Goal: Task Accomplishment & Management: Manage account settings

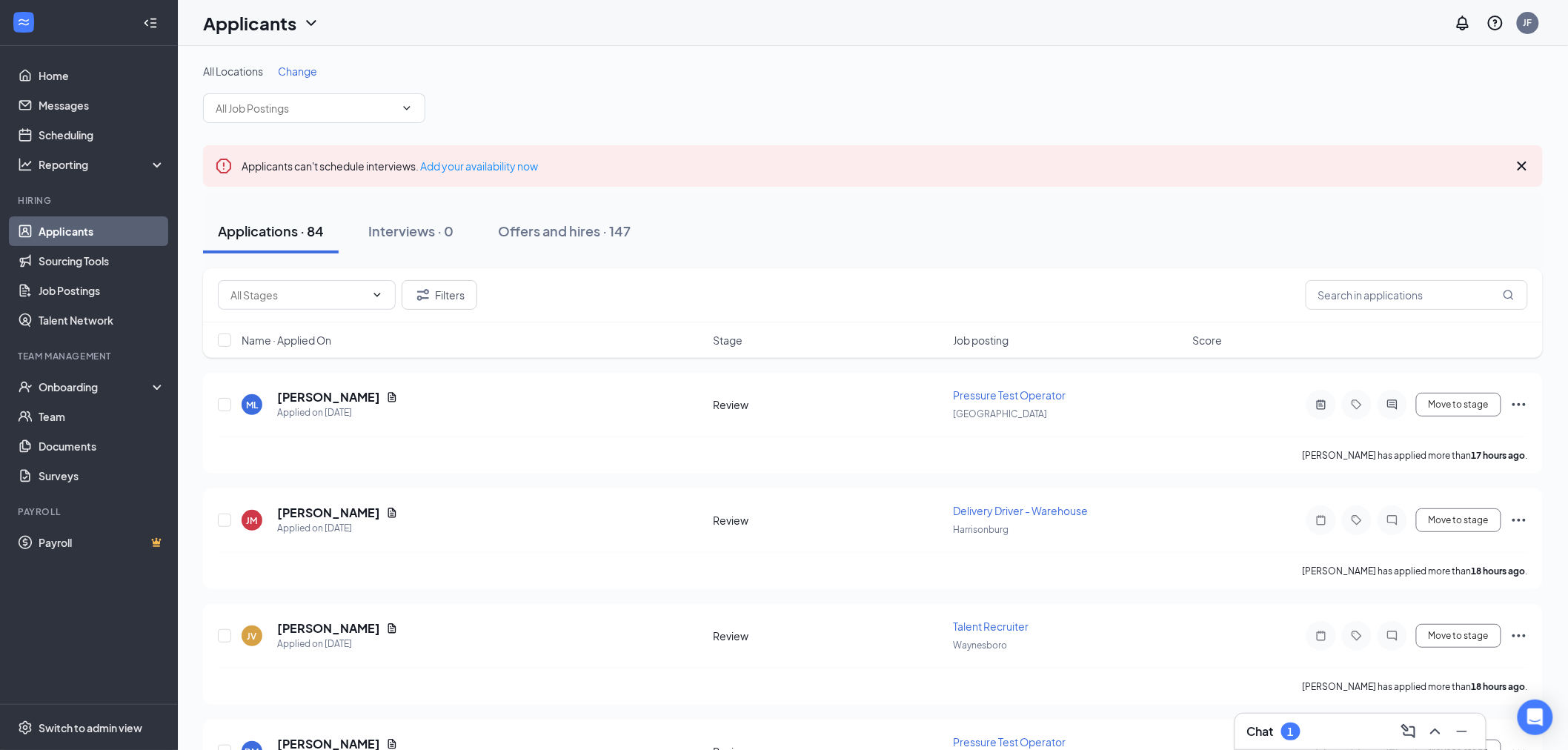
click at [1312, 722] on div "Chat 1" at bounding box center [1361, 732] width 227 height 24
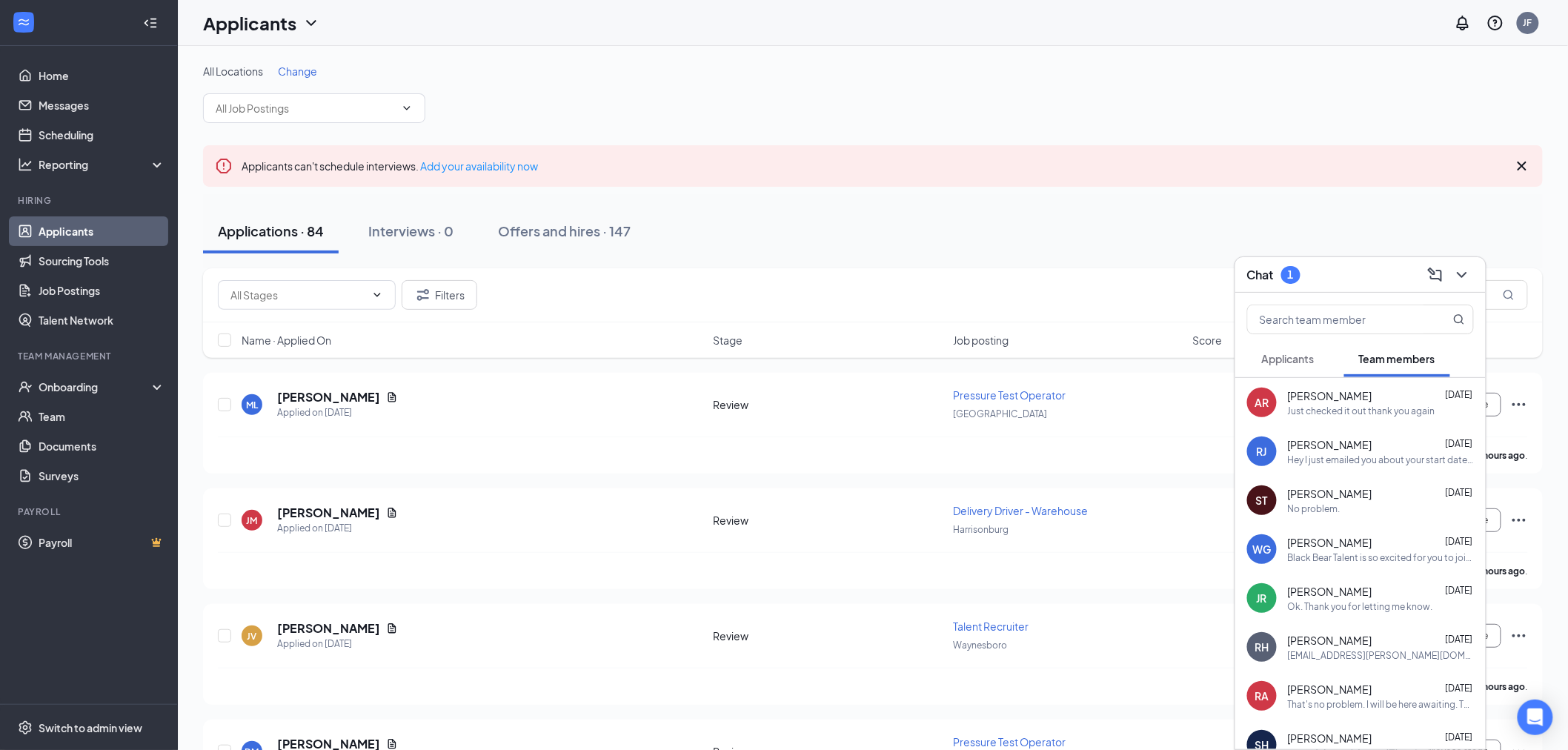
click at [1298, 357] on span "Applicants" at bounding box center [1288, 359] width 53 height 14
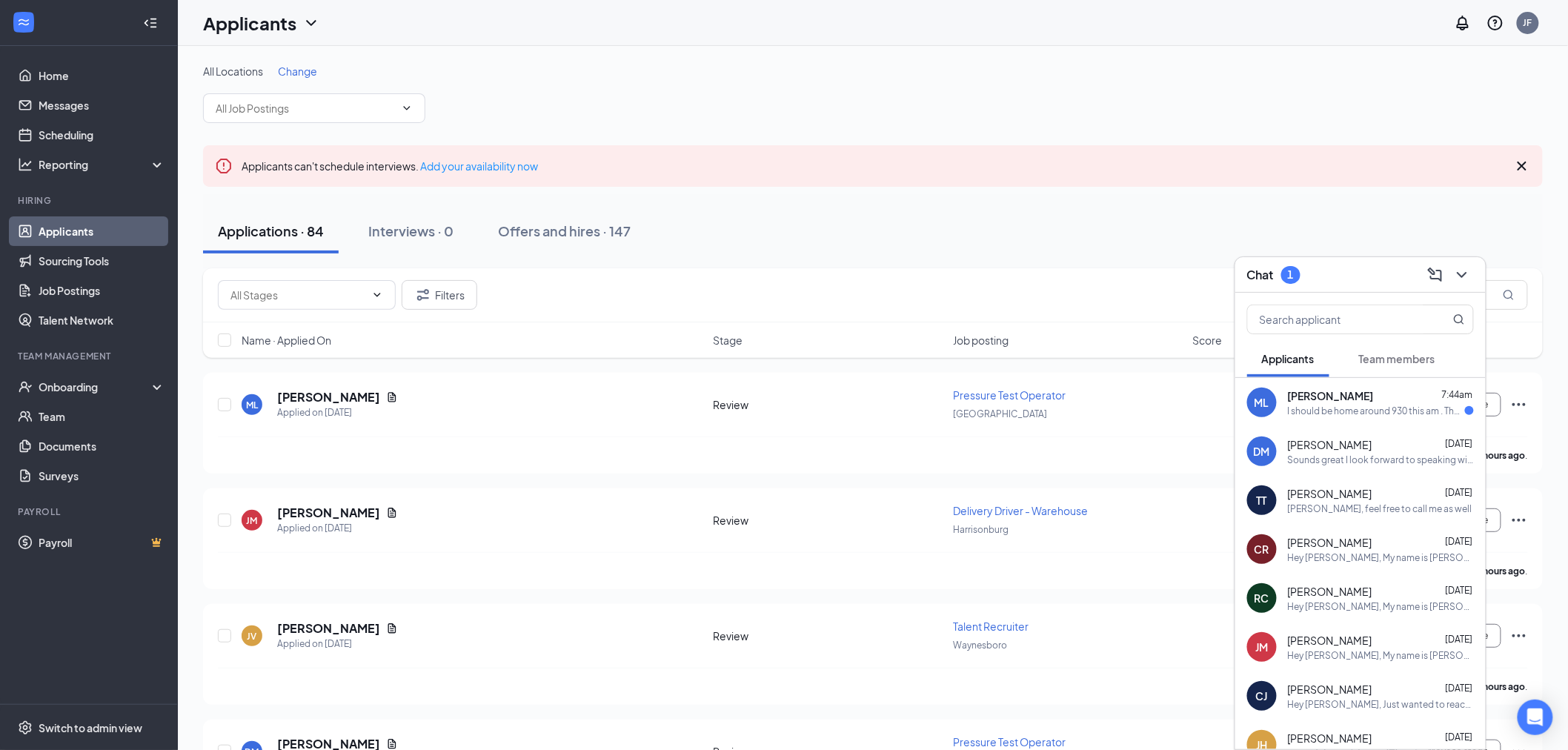
click at [1351, 405] on div "I should be home around 930 this am . Thank you" at bounding box center [1377, 411] width 177 height 13
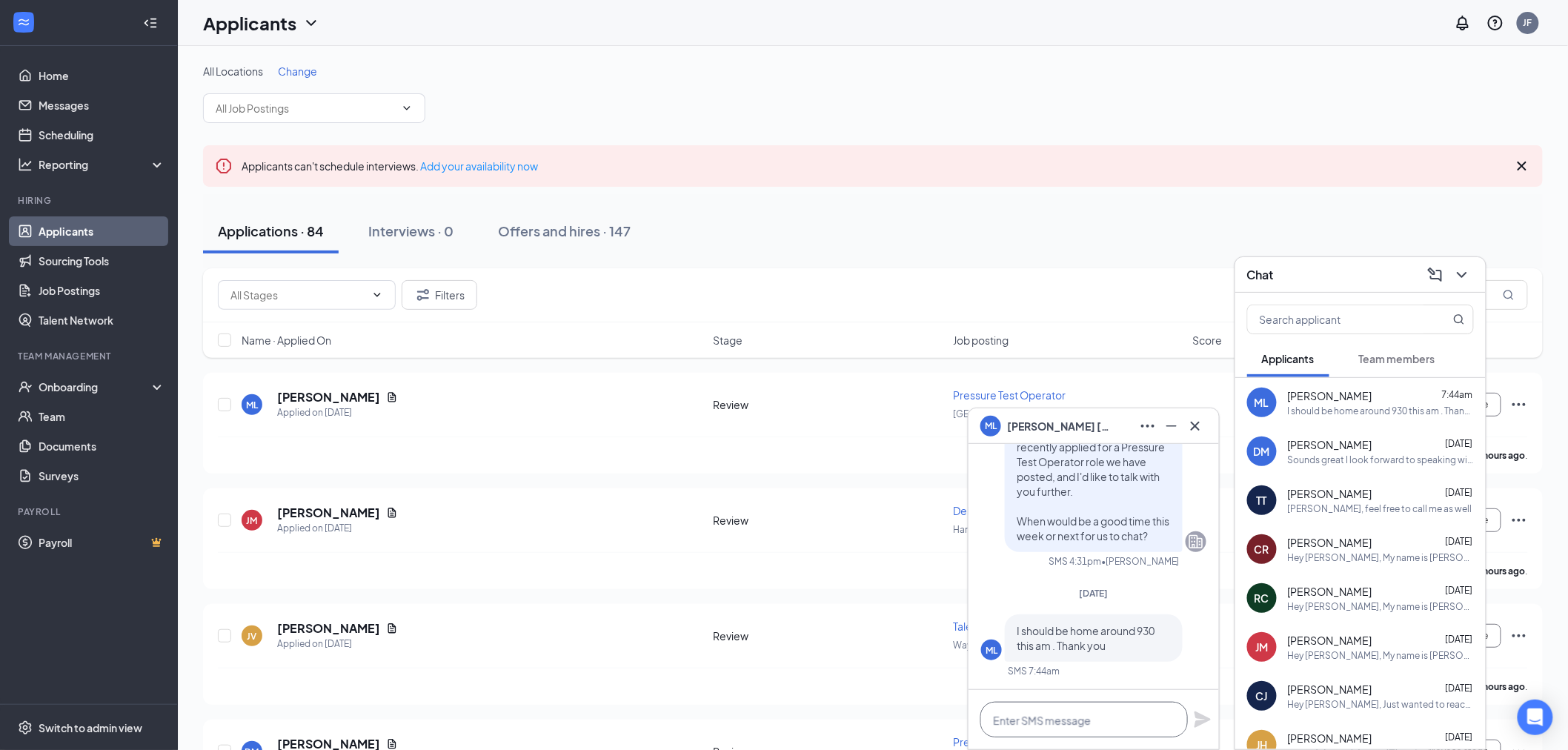
click at [1100, 725] on textarea at bounding box center [1084, 719] width 208 height 35
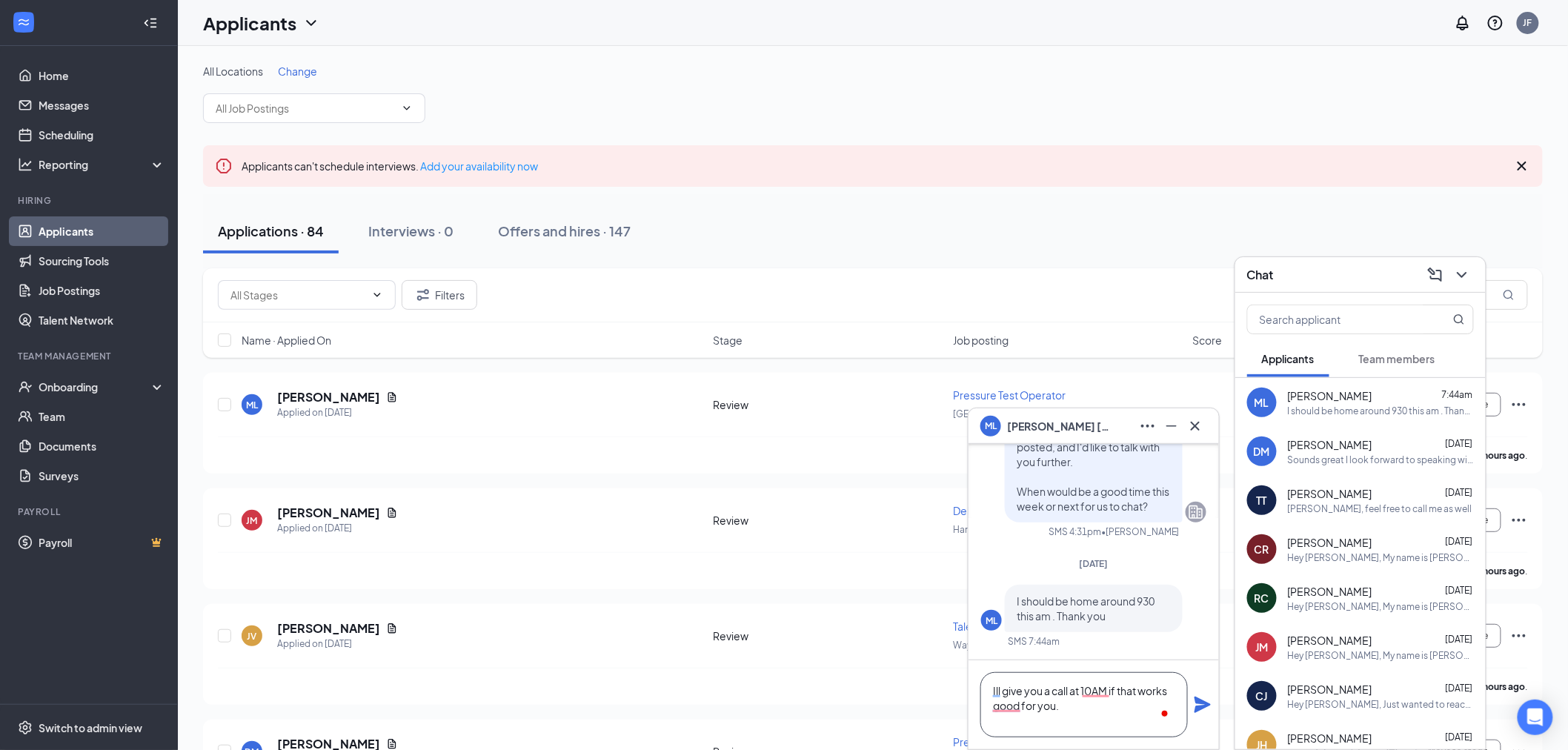
scroll to position [2, 0]
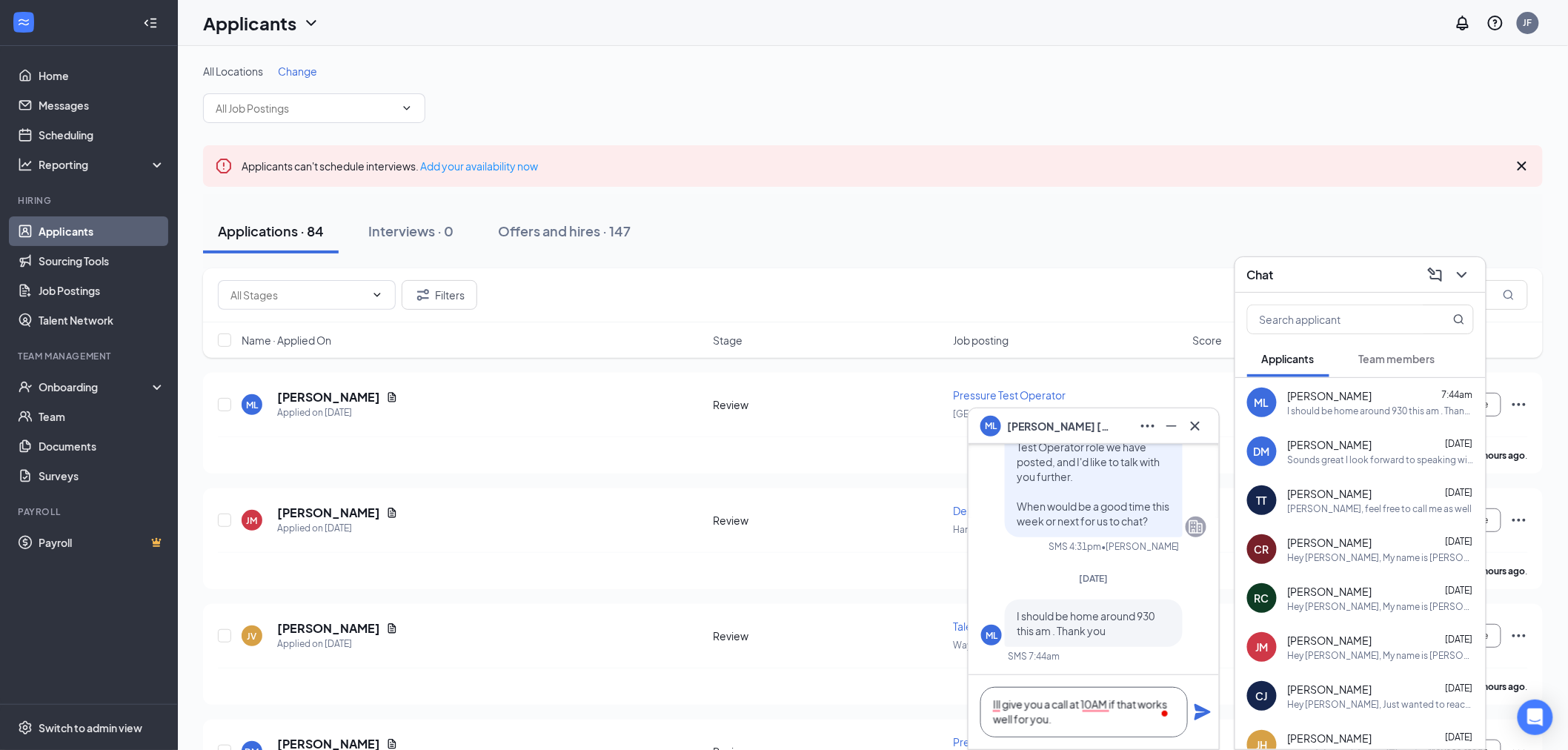
type textarea "Ill give you a call at 10AM if that works well for you."
click at [1206, 712] on icon "Plane" at bounding box center [1203, 712] width 17 height 17
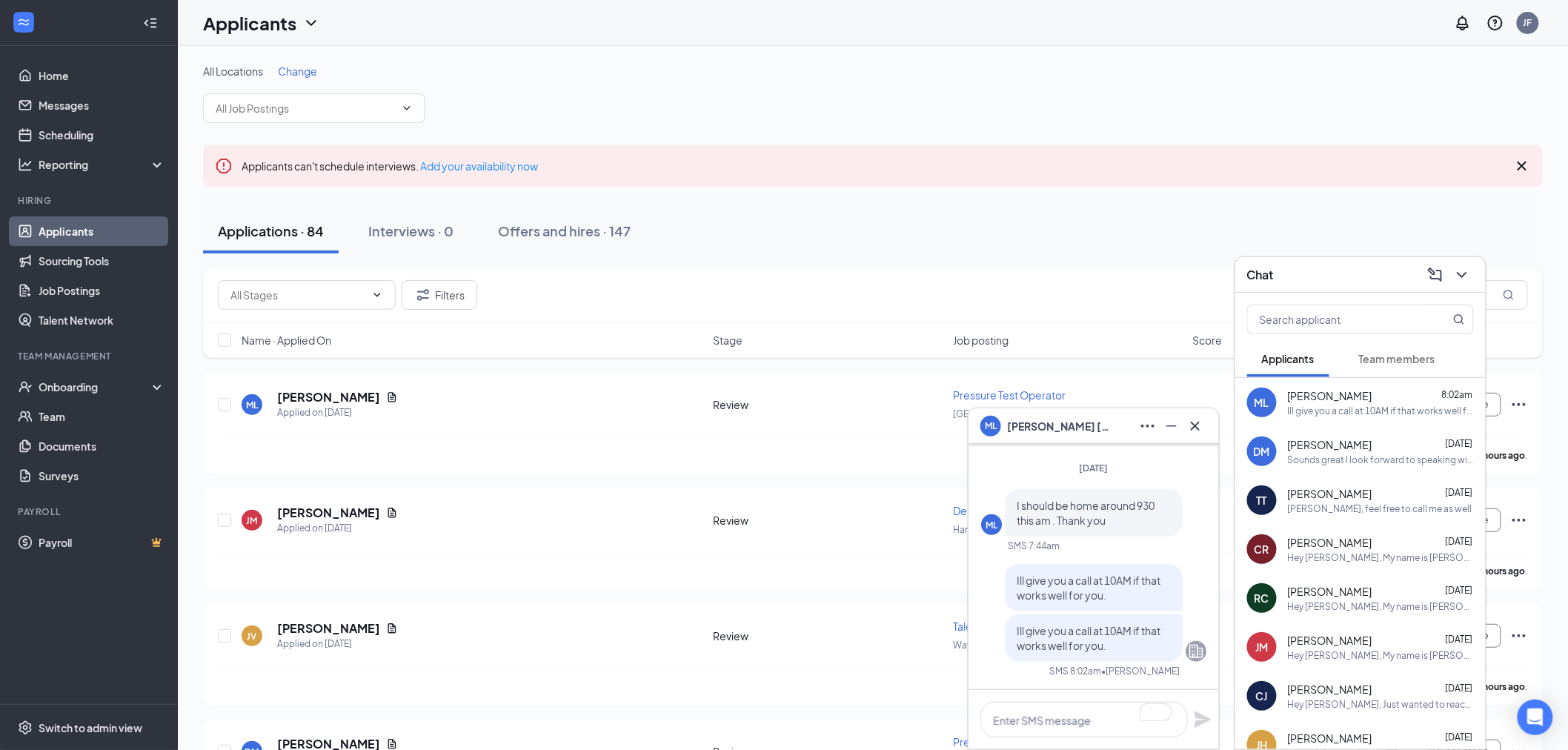
click at [1119, 421] on div "ML Michel Lamontagne" at bounding box center [1094, 427] width 227 height 24
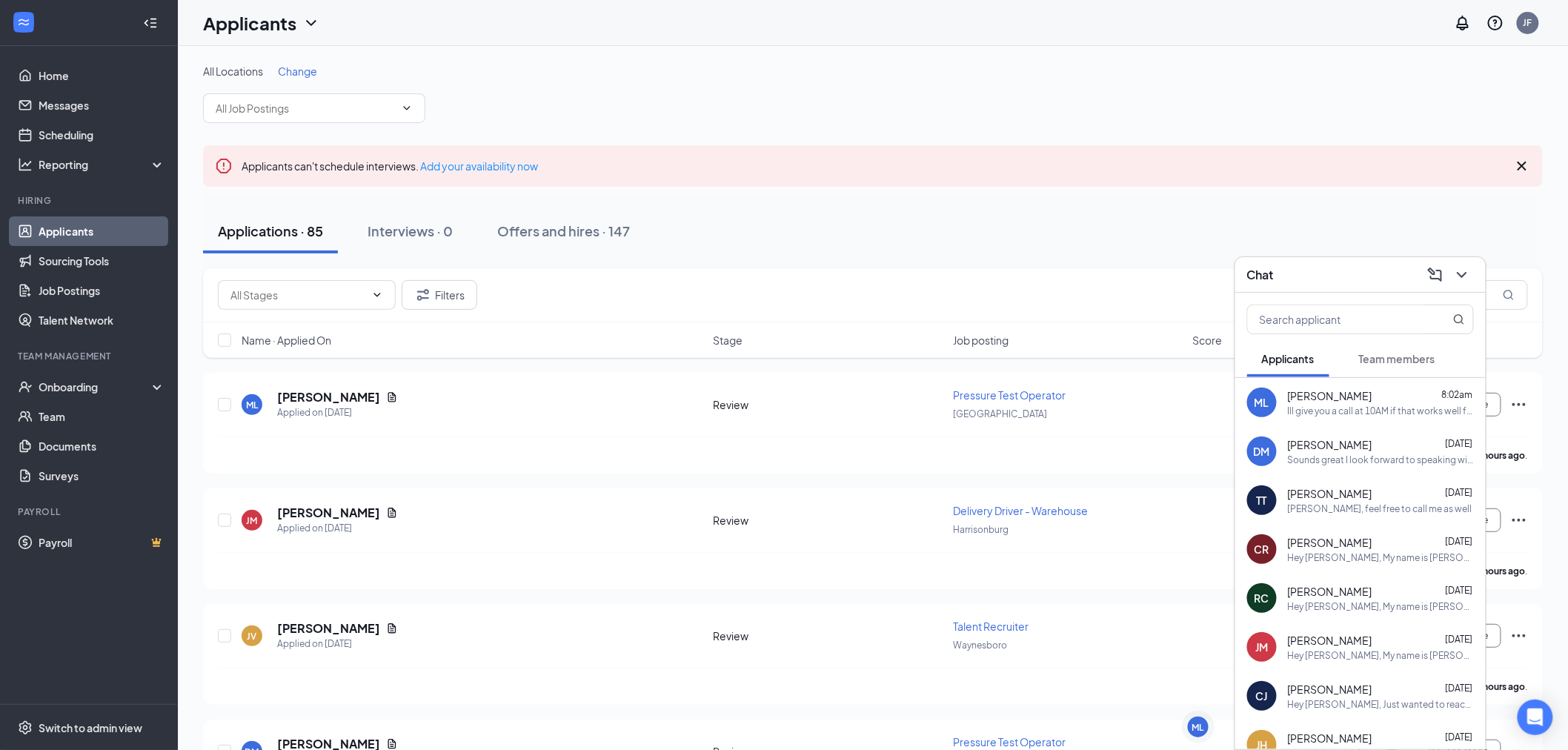
click at [1339, 263] on div "Chat" at bounding box center [1361, 275] width 227 height 23
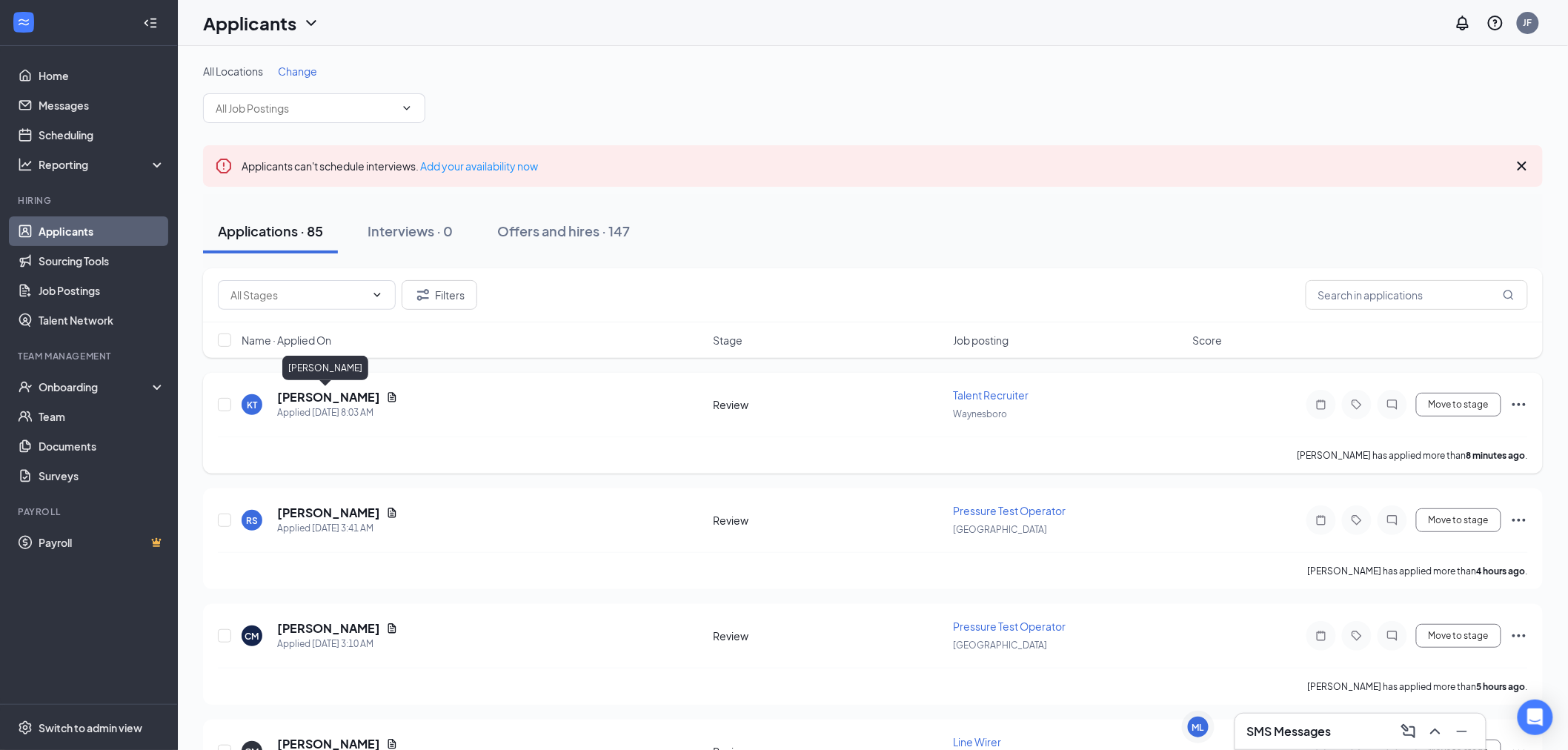
click at [344, 389] on h5 "[PERSON_NAME]" at bounding box center [329, 397] width 103 height 17
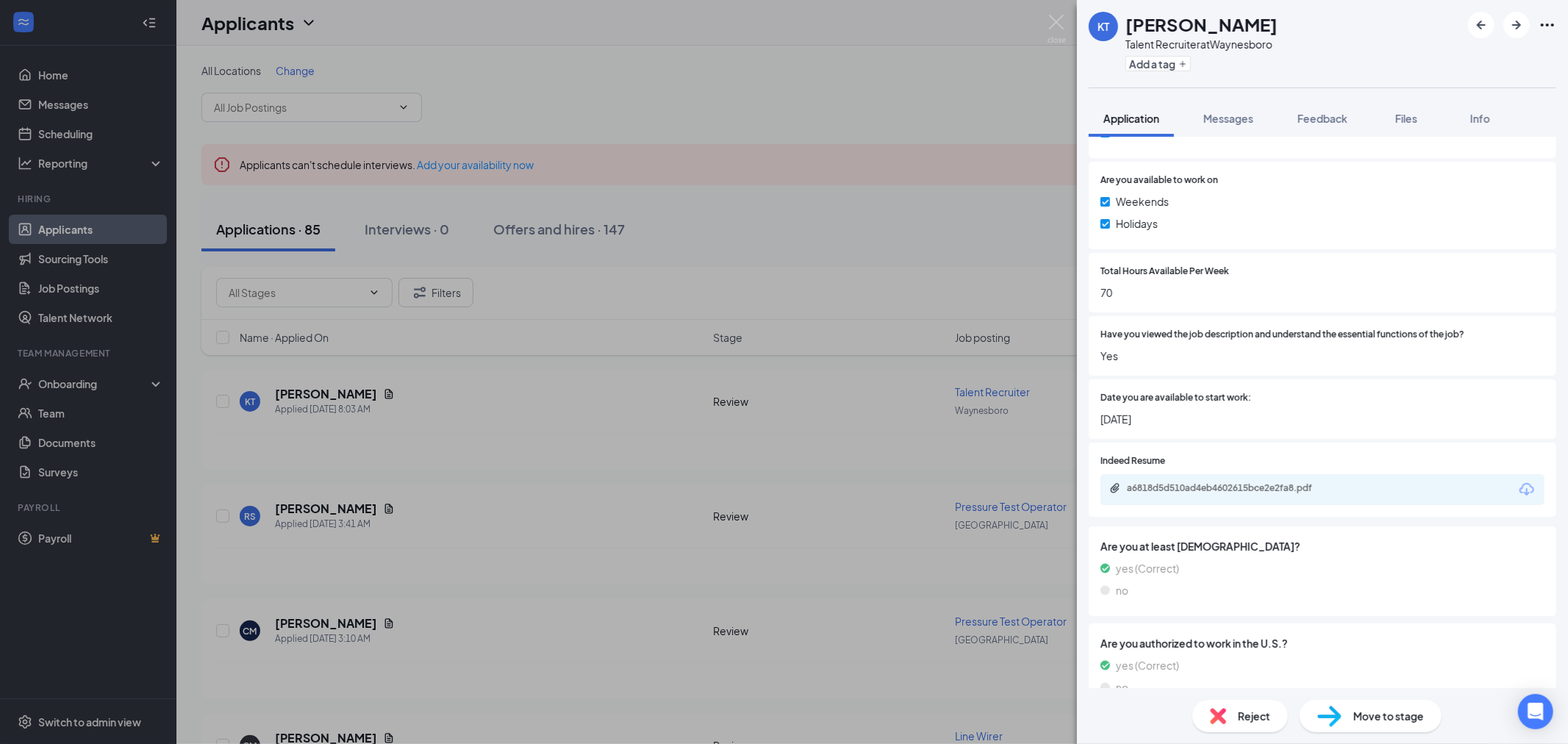
scroll to position [653, 0]
click at [1231, 485] on div "a6818d5d510ad4eb4602615bce2e2fa8.pdf" at bounding box center [1230, 484] width 206 height 12
click at [1056, 22] on img at bounding box center [1056, 29] width 19 height 28
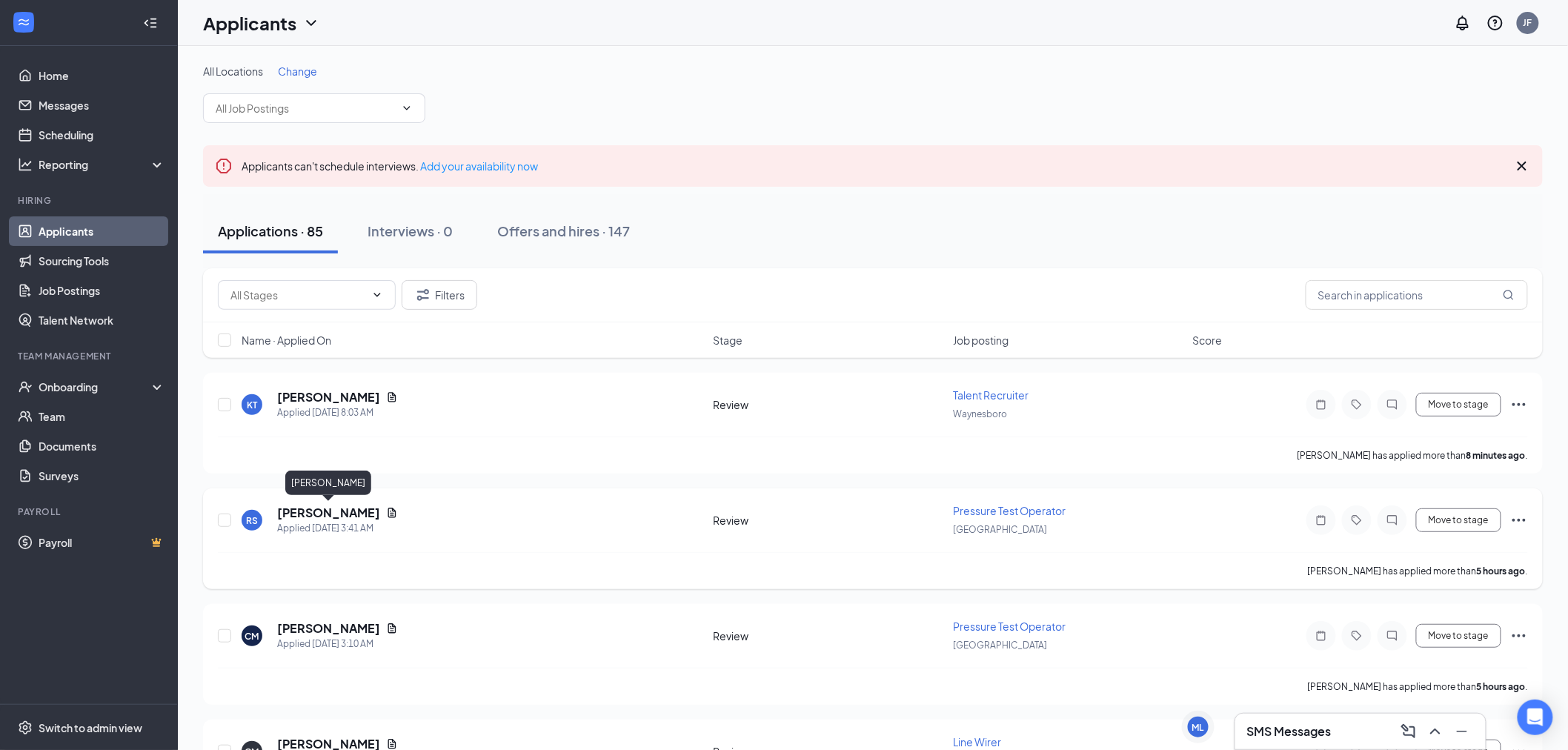
click at [372, 510] on h5 "[PERSON_NAME]" at bounding box center [329, 513] width 103 height 17
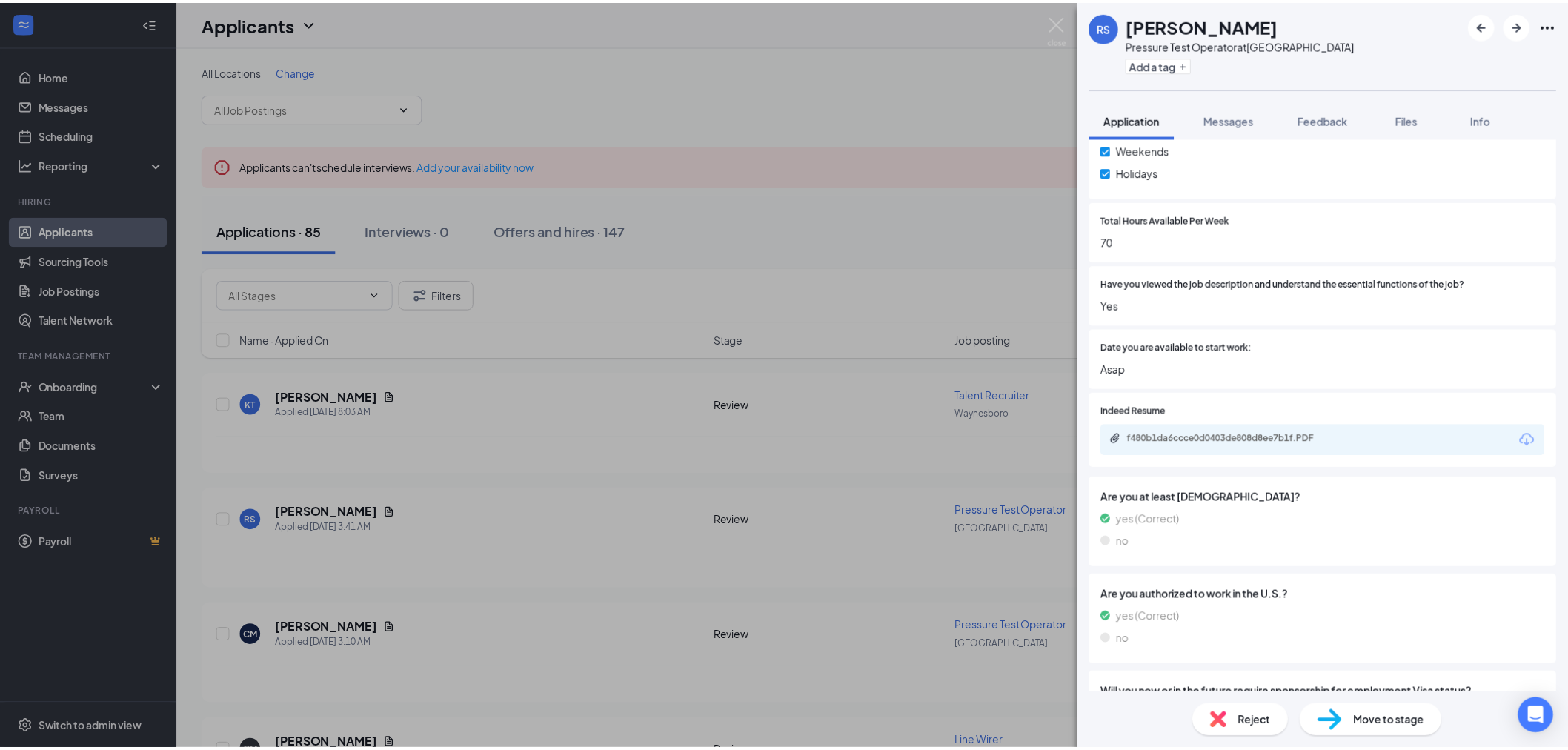
scroll to position [742, 0]
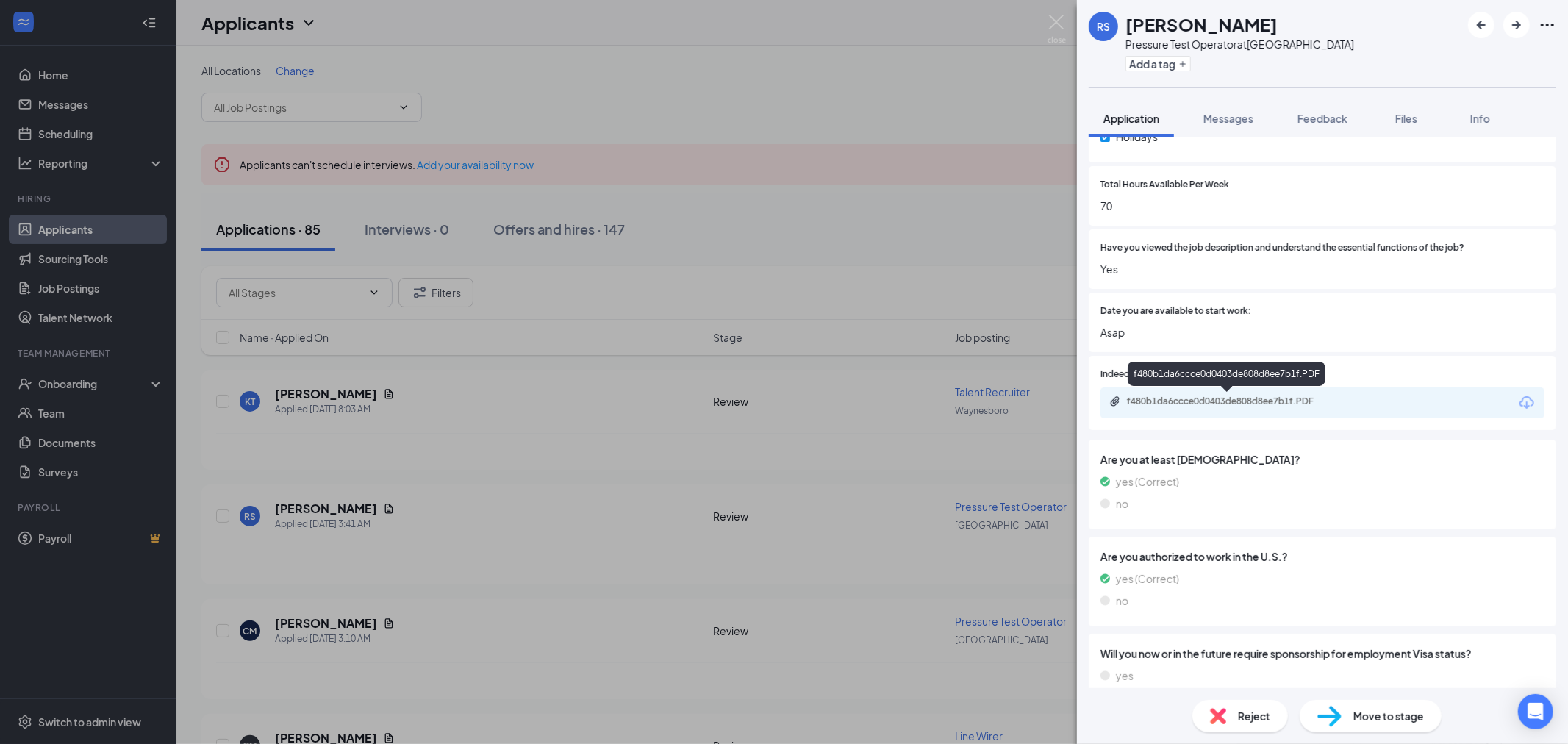
click at [1218, 386] on div "f480b1da6ccce0d0403de808d8ee7b1f.PDF" at bounding box center [1226, 377] width 198 height 30
click at [1226, 403] on div "f480b1da6ccce0d0403de808d8ee7b1f.PDF" at bounding box center [1230, 401] width 206 height 12
click at [1055, 29] on img at bounding box center [1056, 29] width 19 height 28
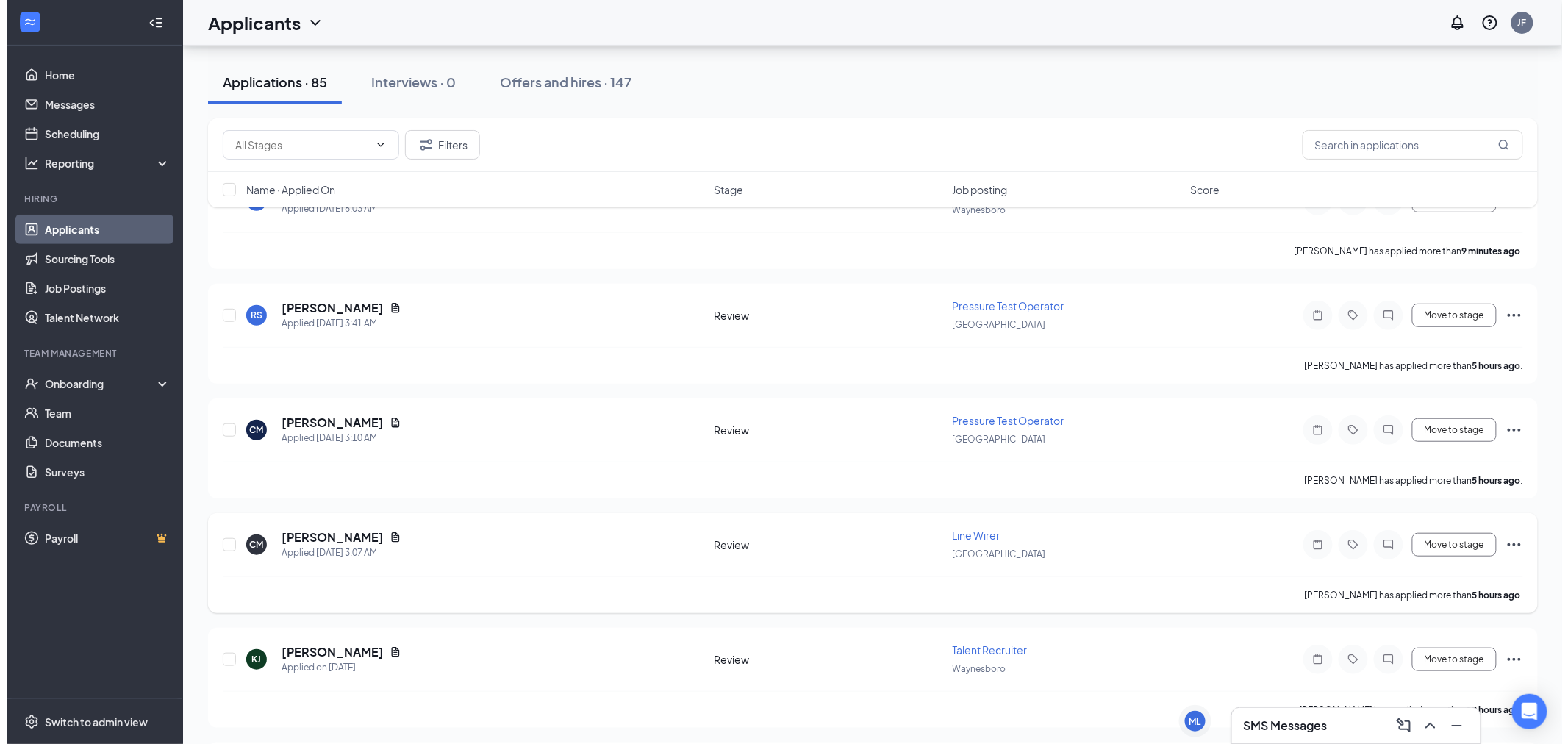
scroll to position [245, 0]
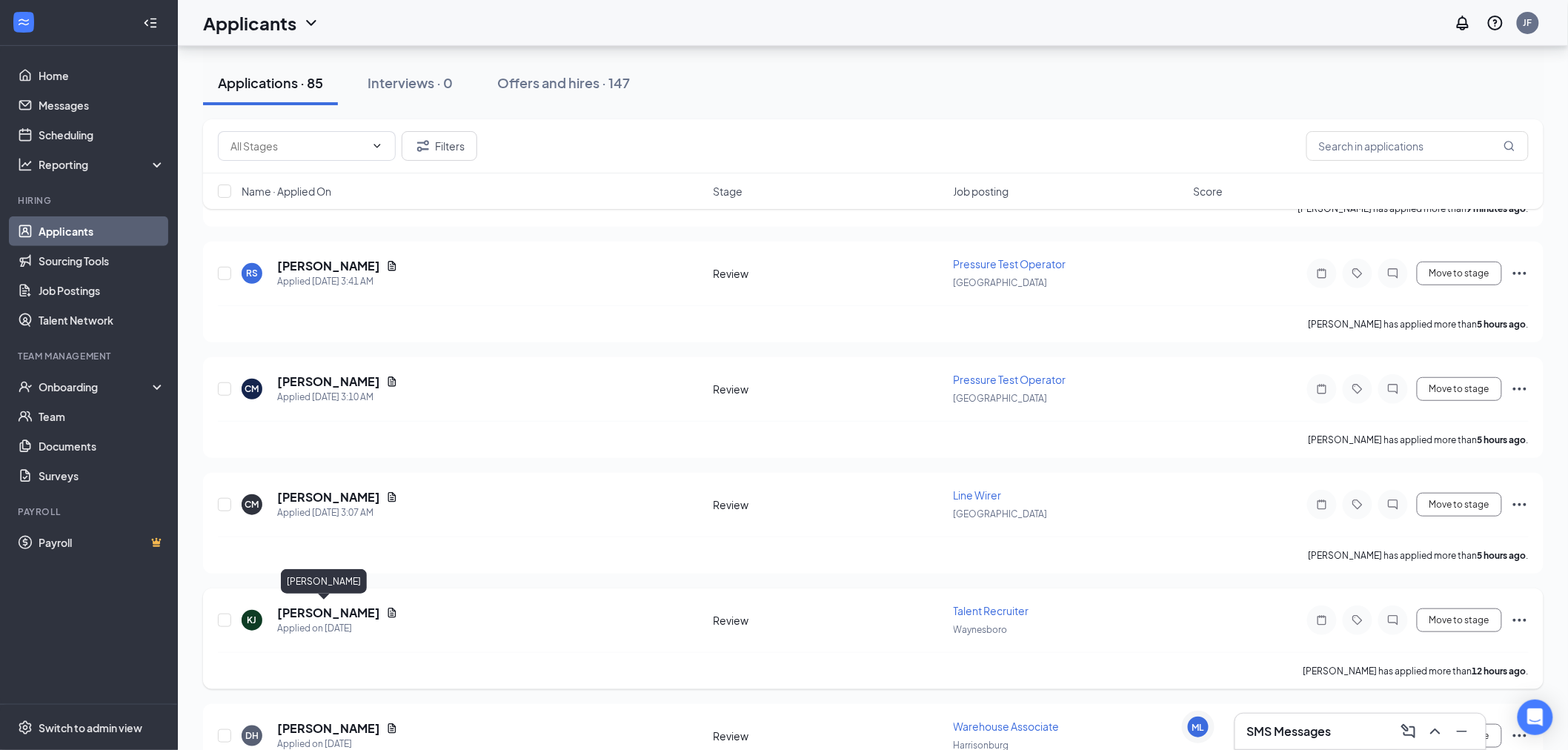
click at [317, 612] on h5 "[PERSON_NAME]" at bounding box center [329, 613] width 103 height 17
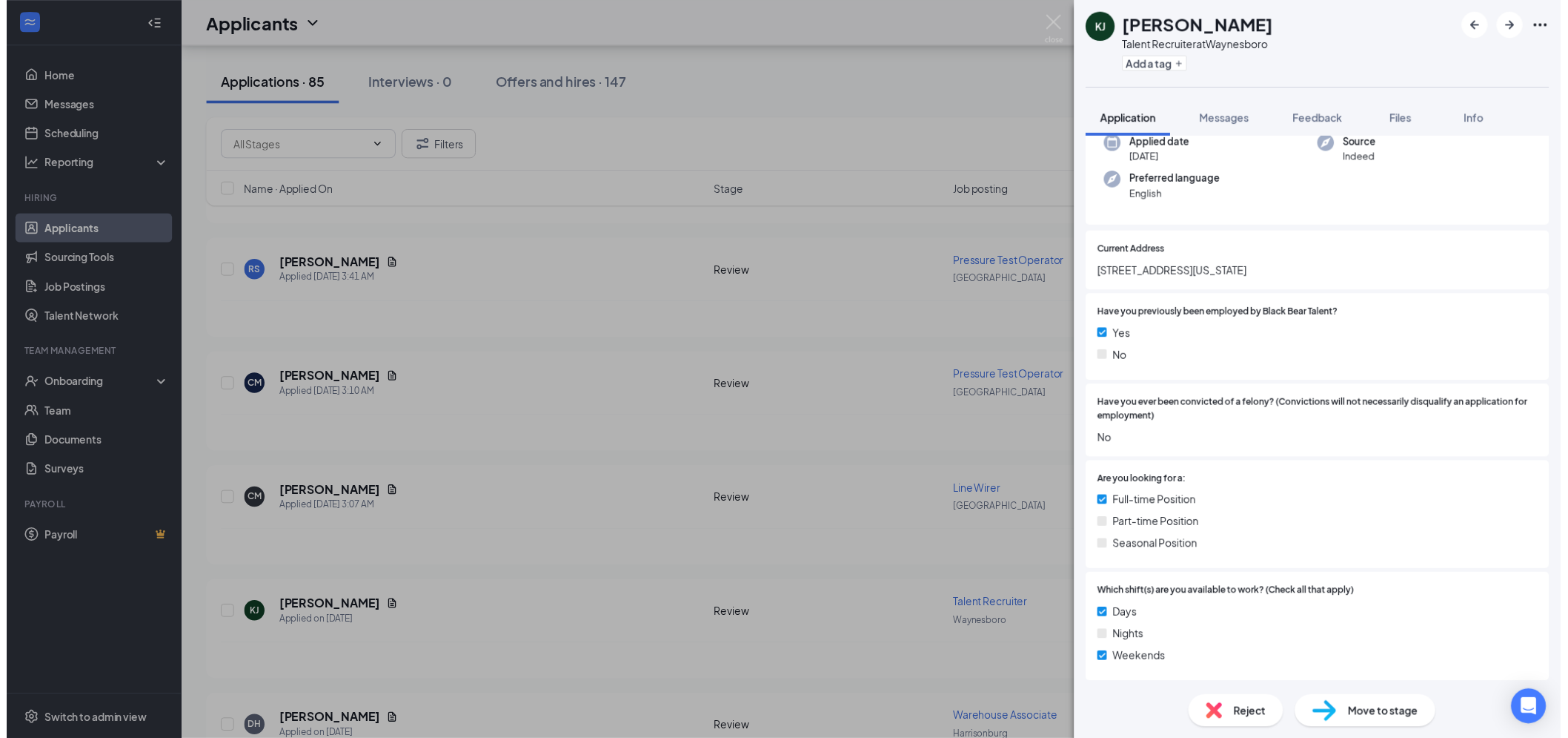
scroll to position [494, 0]
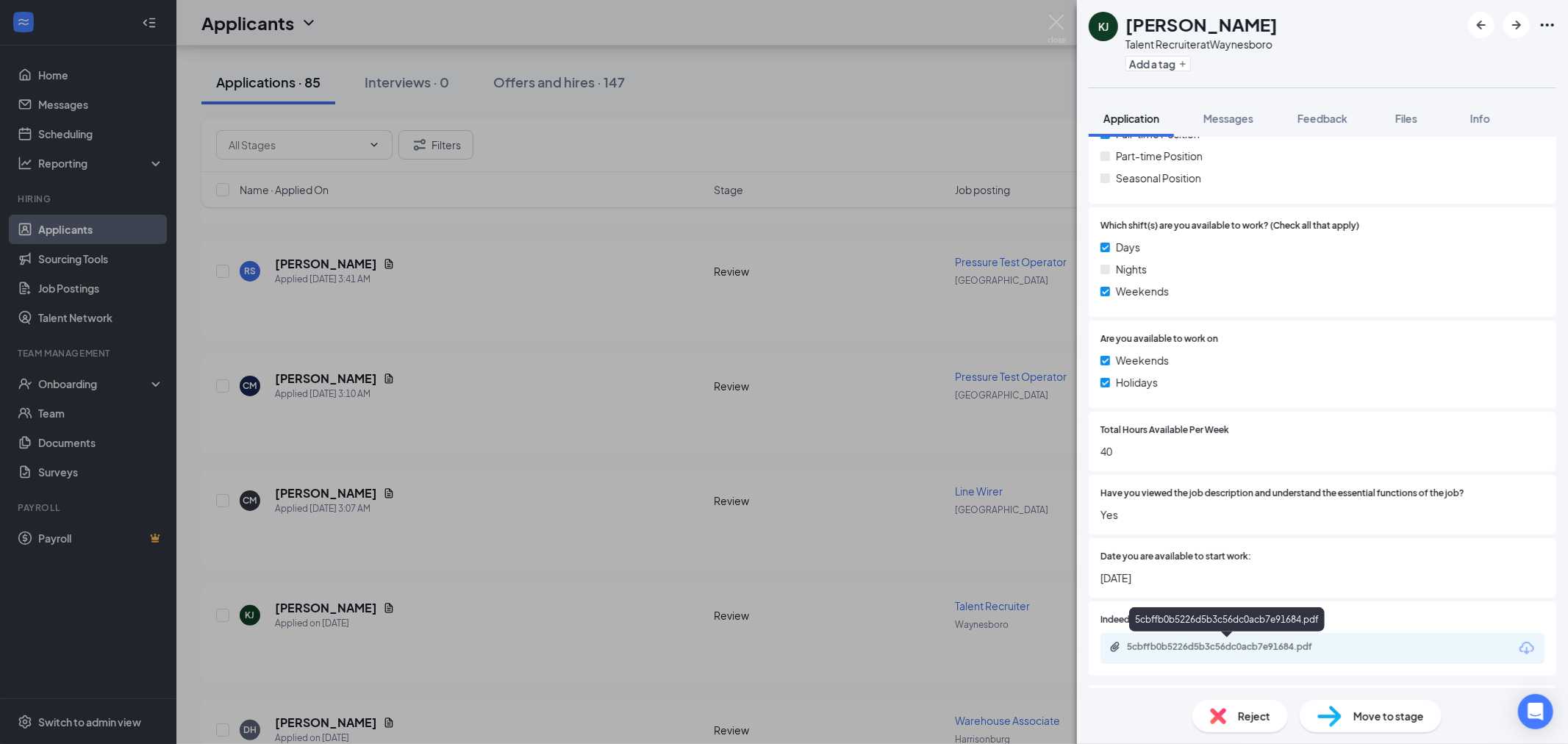
click at [1272, 644] on div "5cbffb0b5226d5b3c56dc0acb7e91684.pdf" at bounding box center [1230, 647] width 206 height 12
drag, startPoint x: 1038, startPoint y: 68, endPoint x: 1035, endPoint y: 122, distance: 54.1
drag, startPoint x: 1035, startPoint y: 122, endPoint x: 1064, endPoint y: 31, distance: 95.5
click at [1032, 25] on div "KJ KELSIE JONES Talent Recruiter at Waynesboro Add a tag Application Messages F…" at bounding box center [784, 372] width 1568 height 744
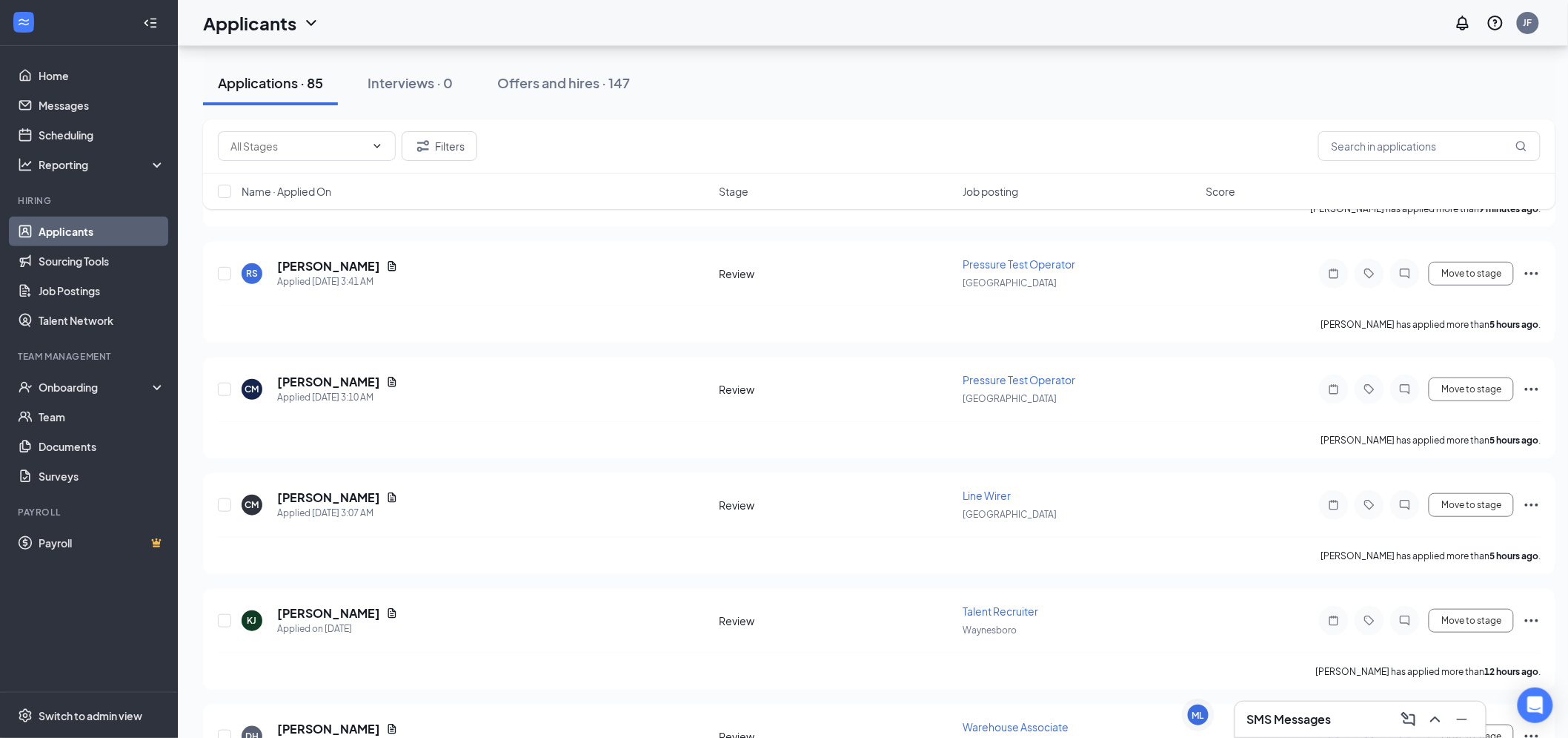
click at [1072, 31] on div "Applicants JF" at bounding box center [873, 23] width 1391 height 46
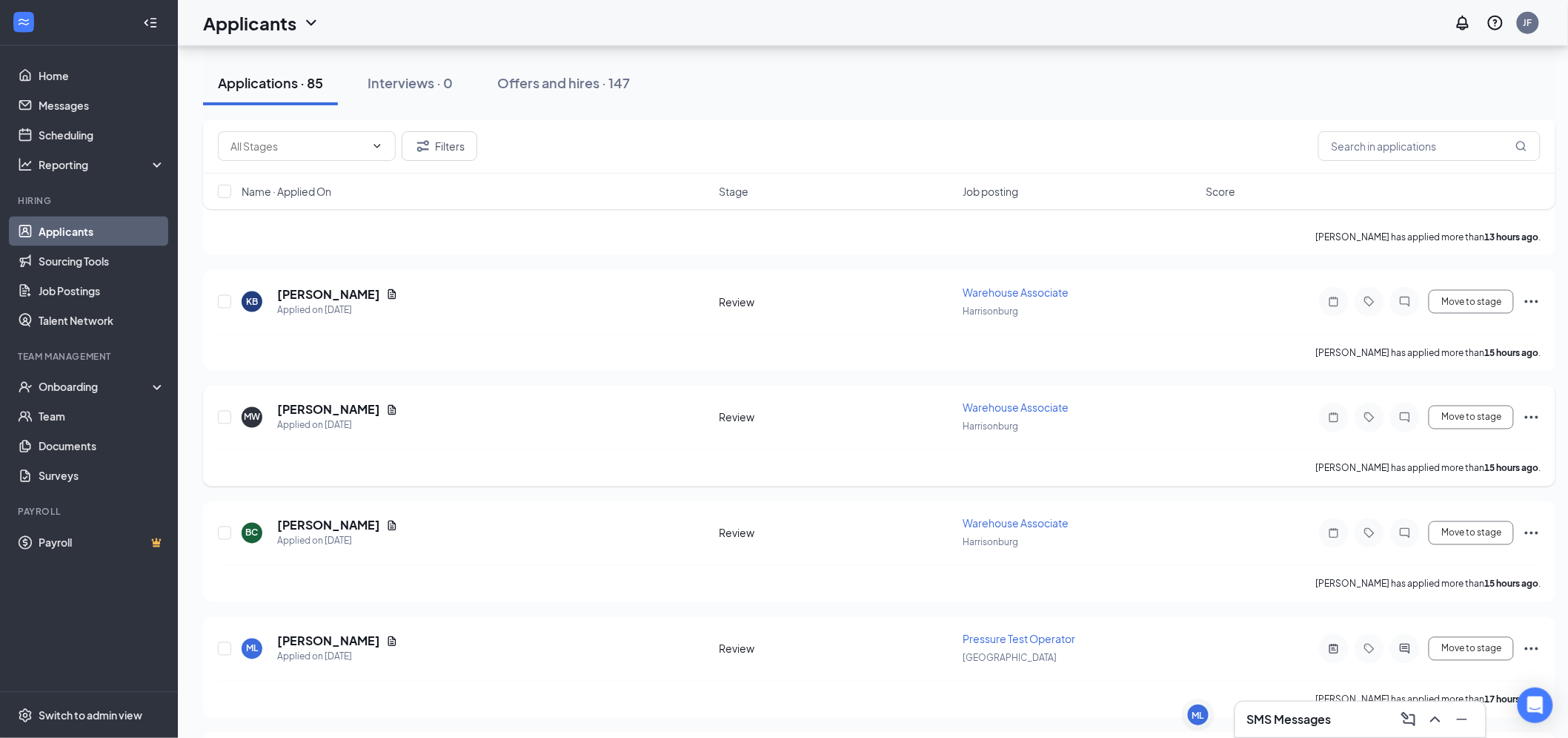
scroll to position [824, 0]
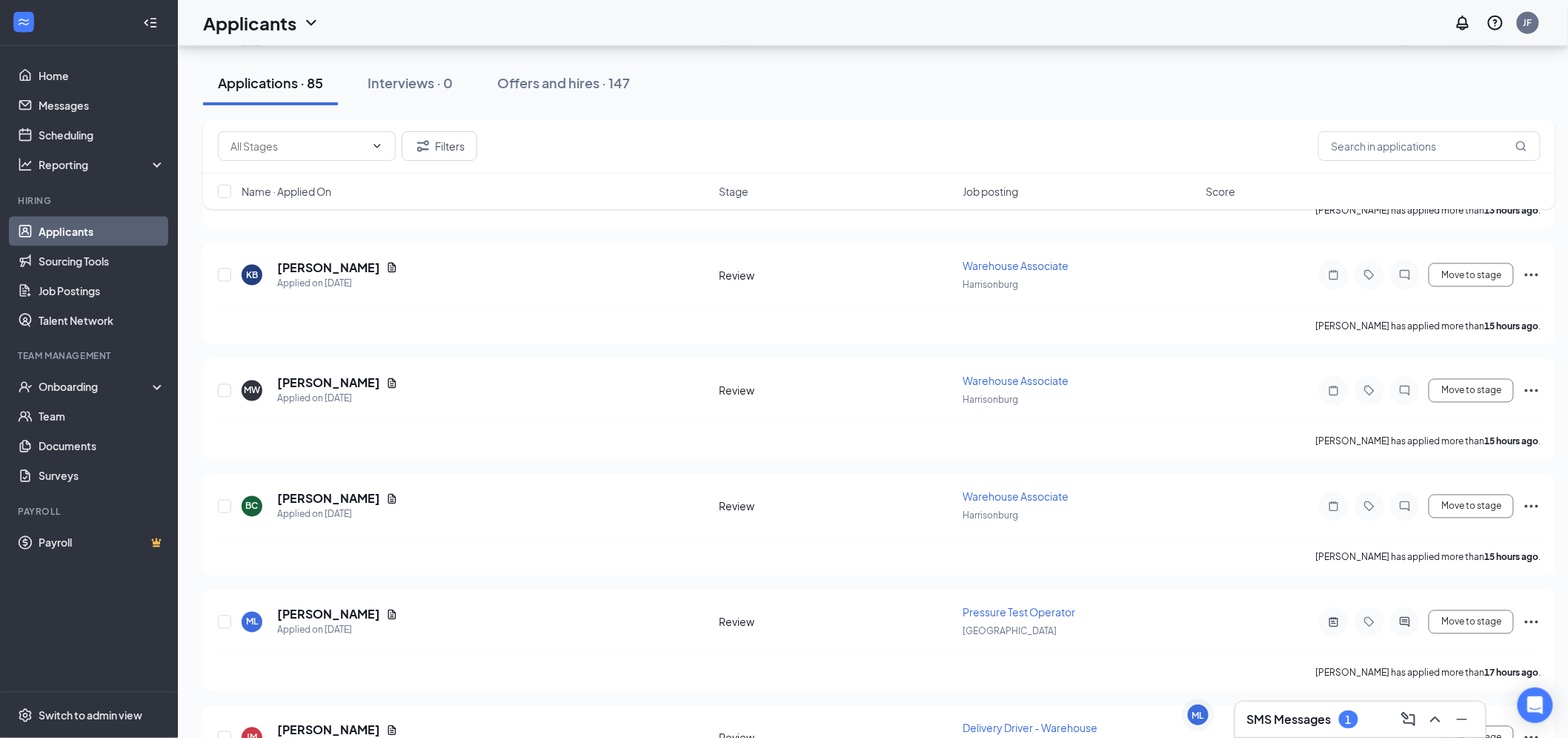
click at [1284, 727] on h3 "SMS Messages" at bounding box center [1290, 719] width 84 height 17
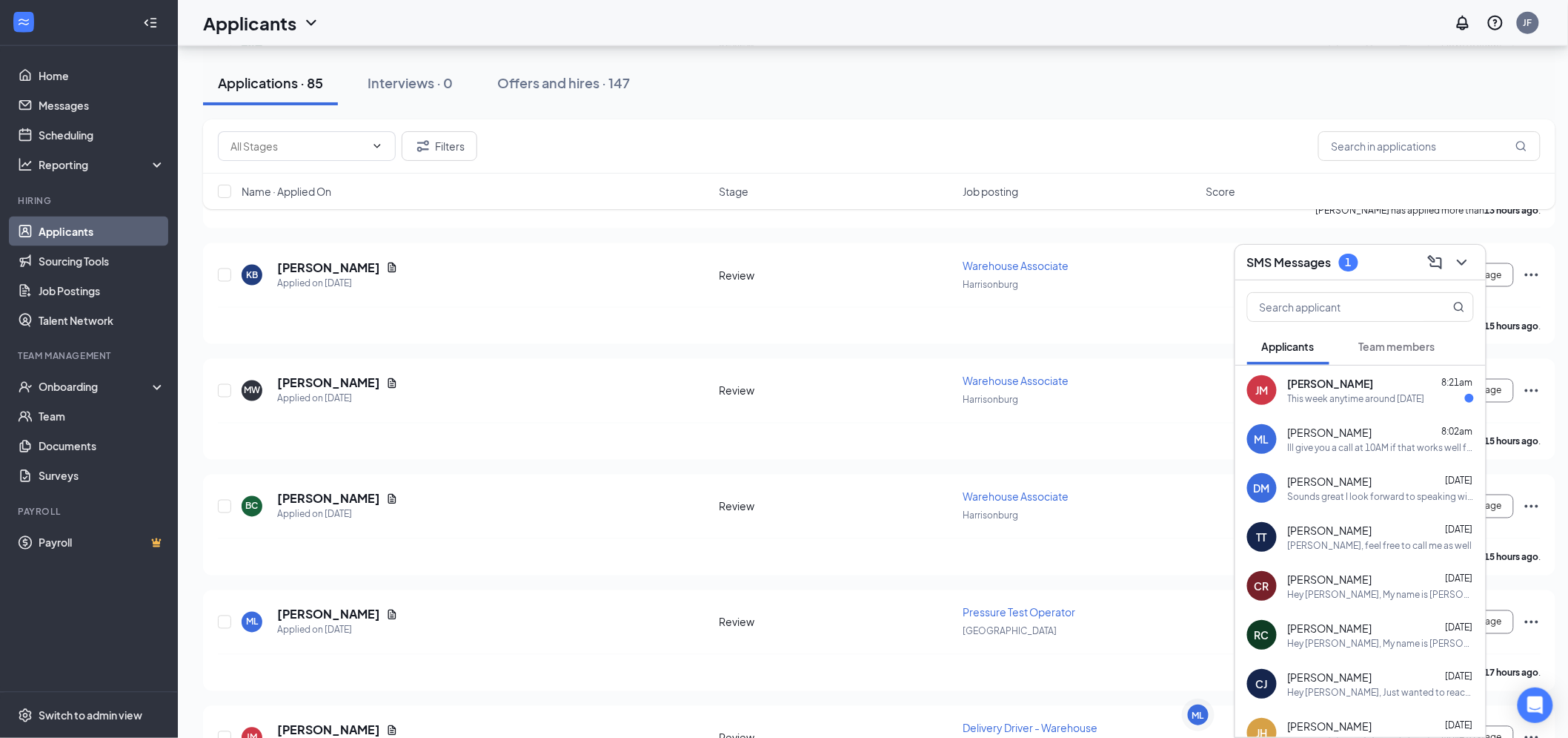
click at [1377, 394] on div "This week anytime around 1130" at bounding box center [1357, 398] width 137 height 13
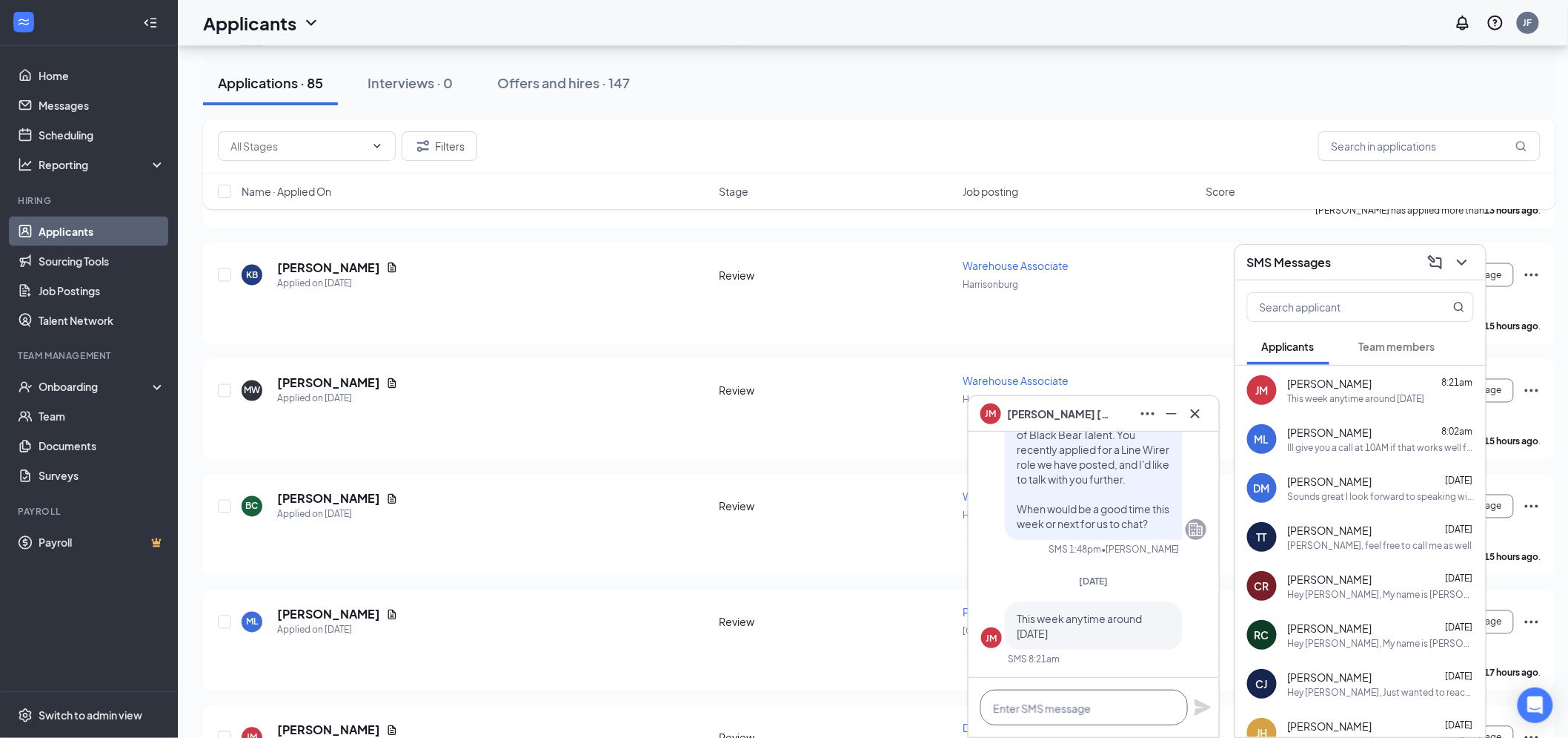
click at [1069, 697] on textarea at bounding box center [1084, 707] width 208 height 35
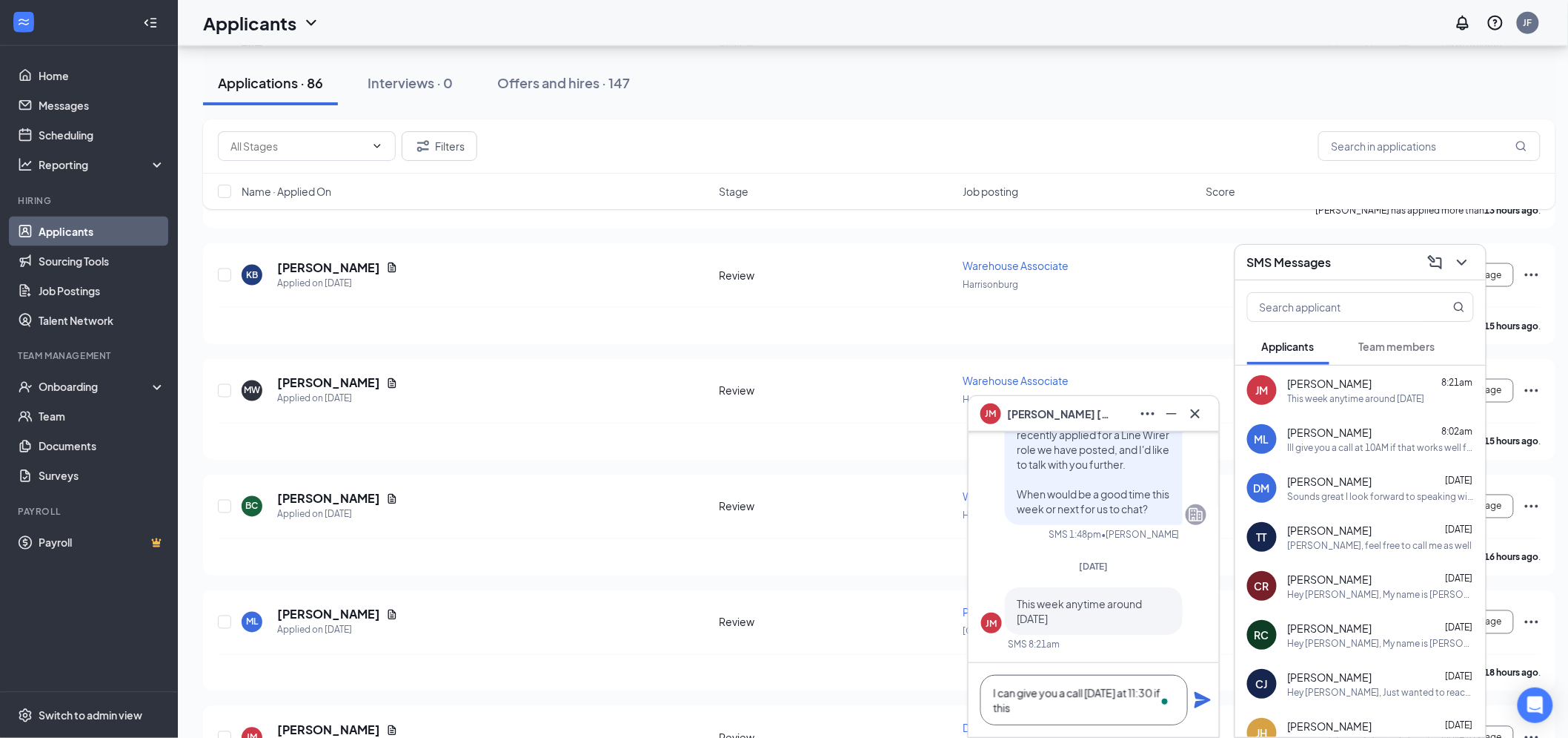
scroll to position [2, 0]
type textarea "I can give you a call today at 11:30 if this works for you?"
click at [1203, 697] on icon "Plane" at bounding box center [1203, 700] width 17 height 17
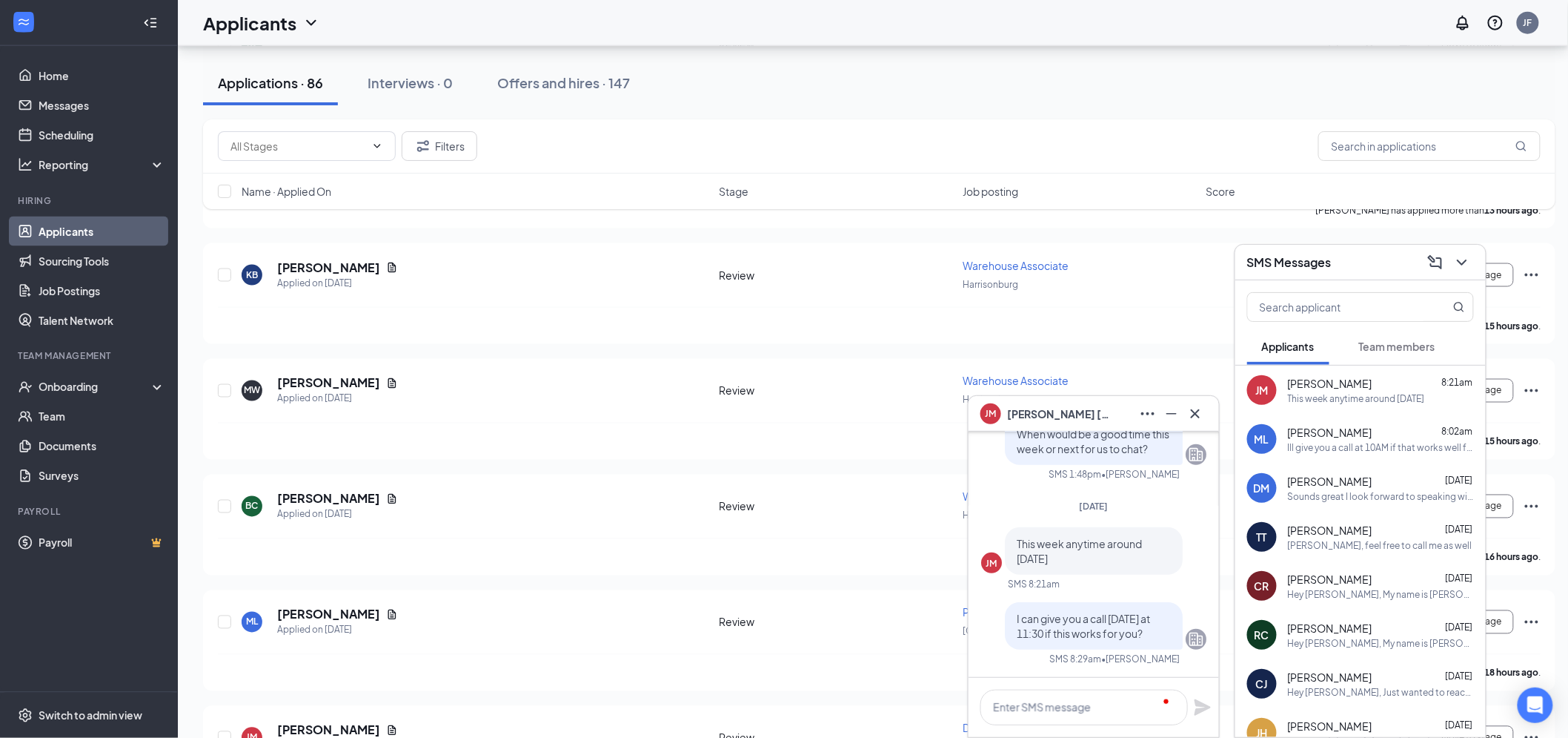
scroll to position [0, 0]
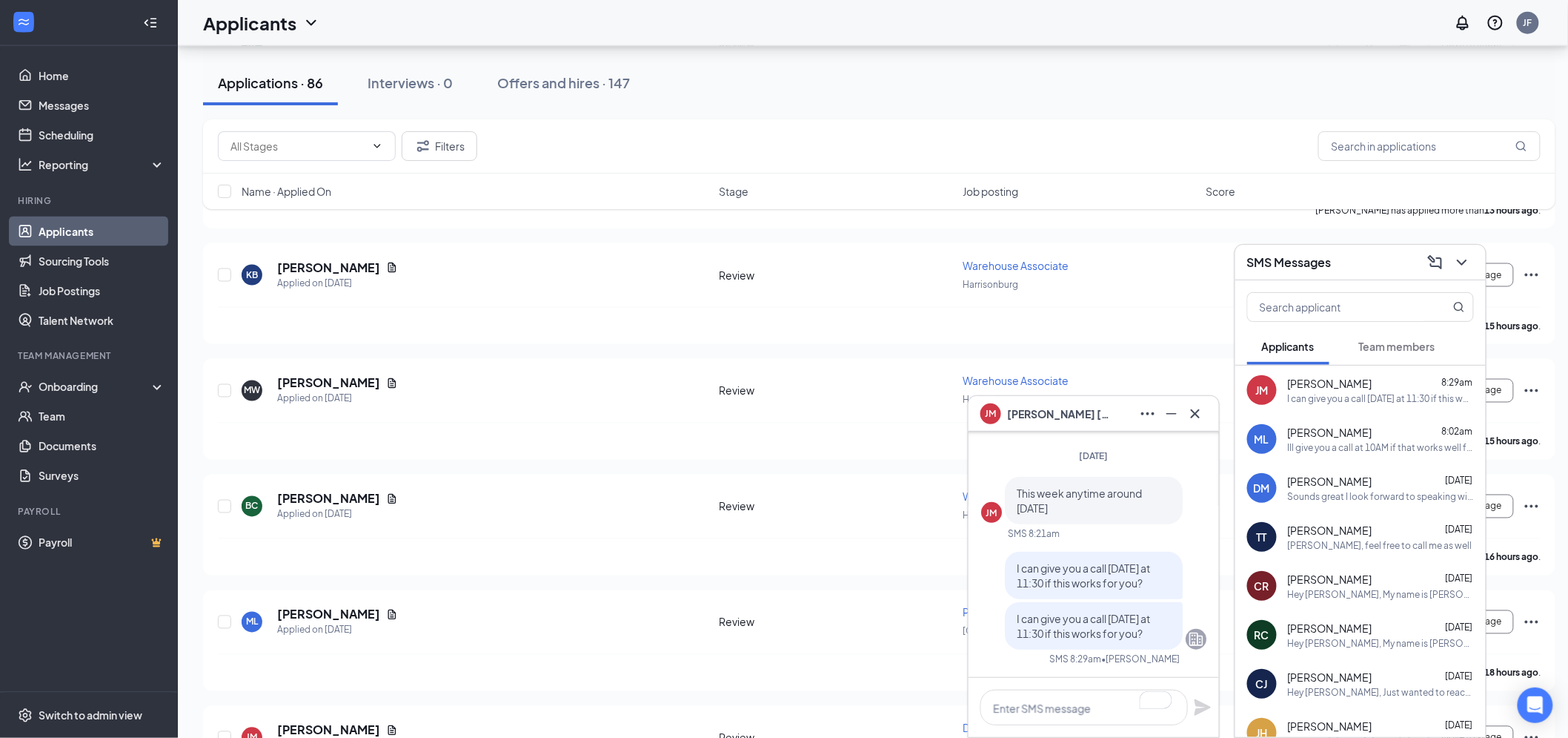
click at [1093, 417] on div "JM Jesse Moore" at bounding box center [1094, 414] width 227 height 24
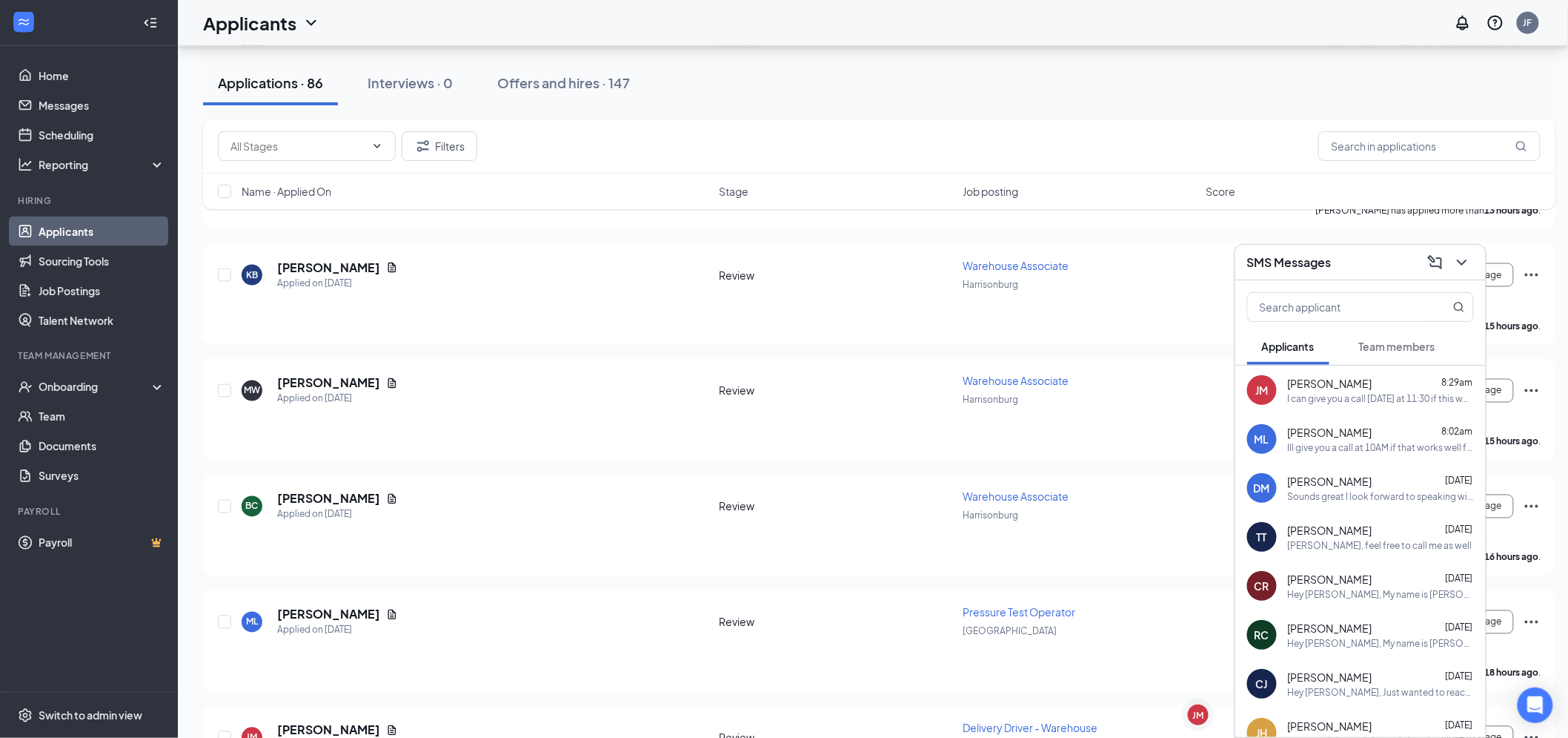
click at [1354, 264] on div "SMS Messages" at bounding box center [1361, 262] width 227 height 23
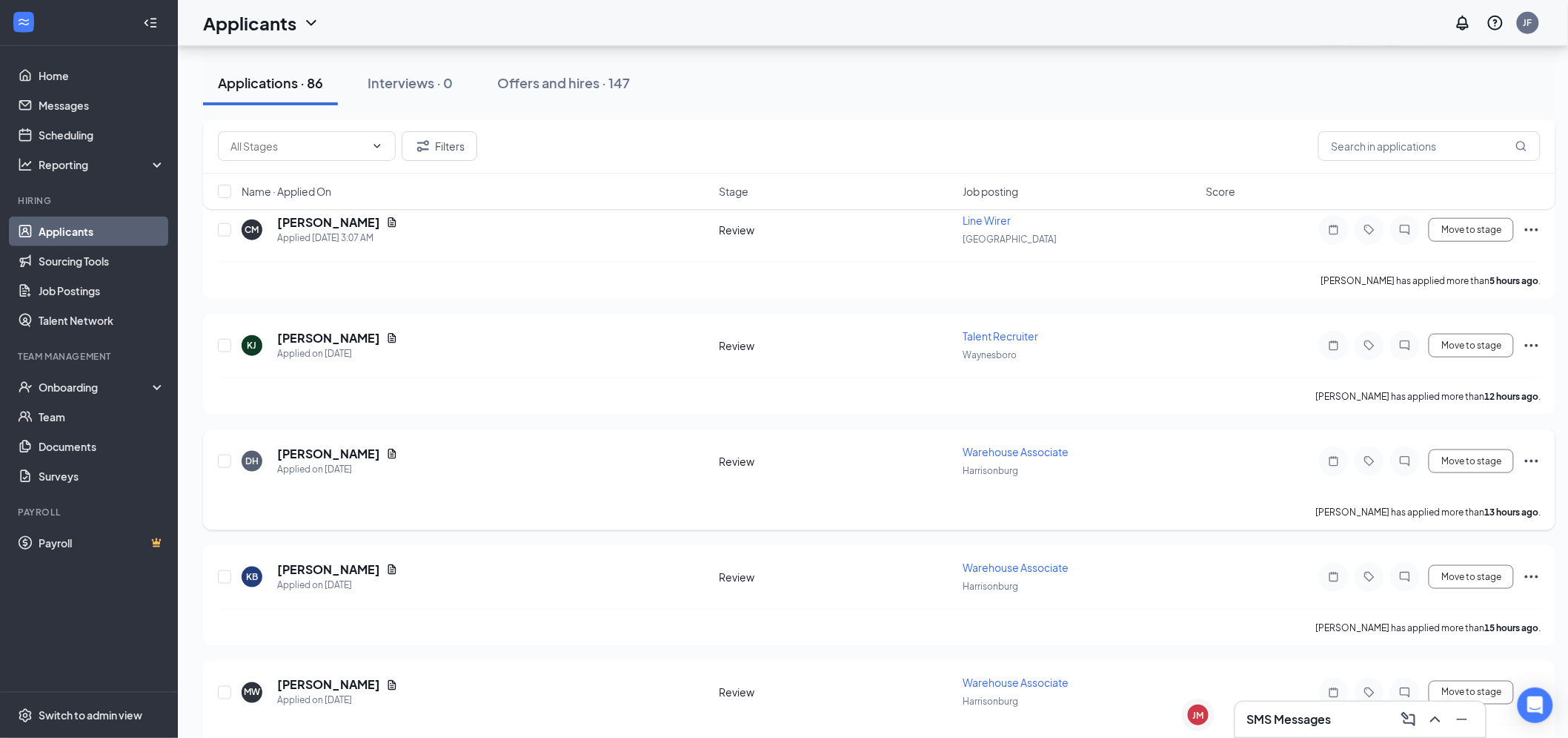
scroll to position [494, 0]
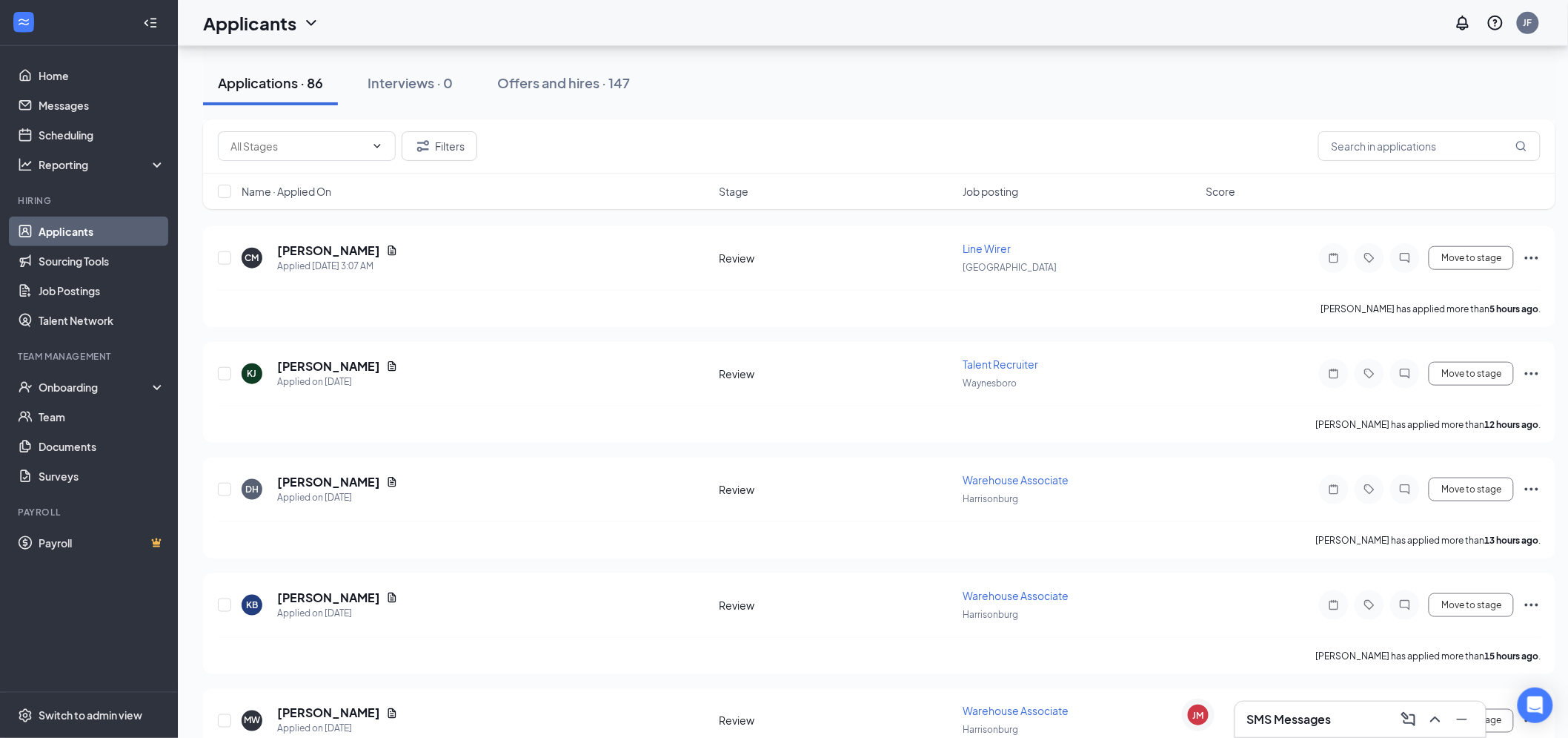
click at [1323, 719] on h3 "SMS Messages" at bounding box center [1290, 719] width 84 height 17
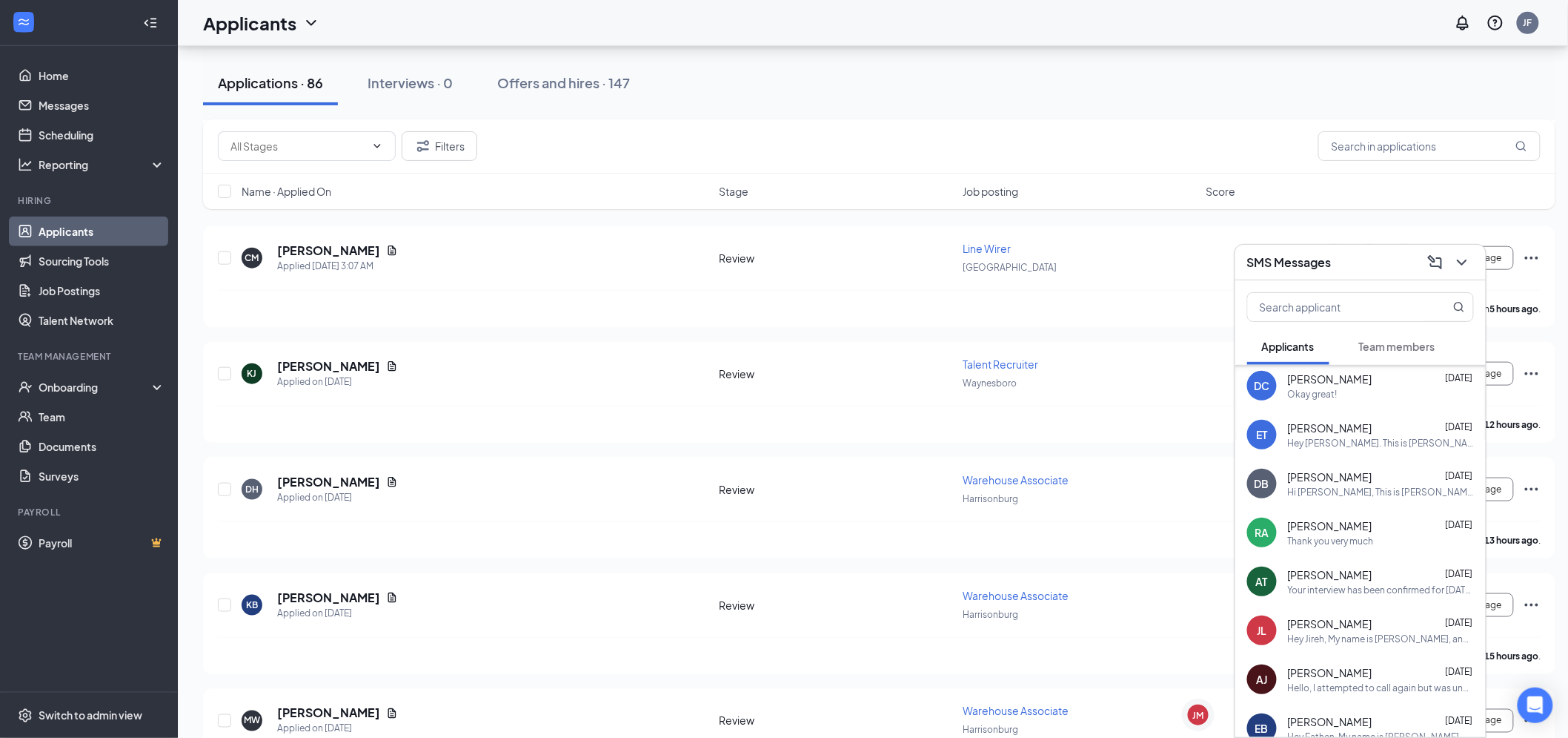
click at [1374, 585] on div "Your interview has been confirmed for Thursday, 9/18/2025 at 10AM. The address …" at bounding box center [1381, 590] width 186 height 13
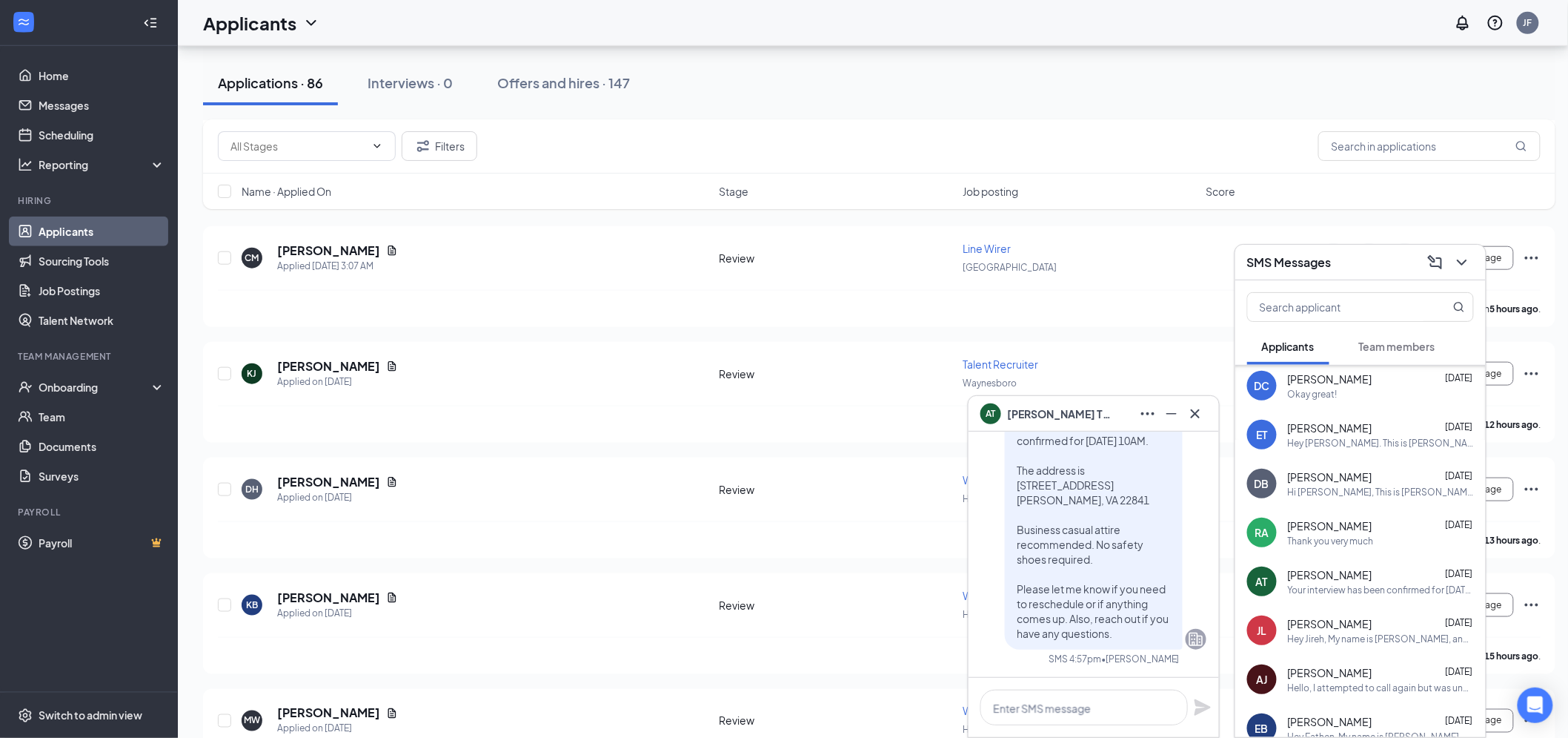
click at [1324, 545] on div "RA Rizvan Alasgarov Sep 12 Thank you very much" at bounding box center [1360, 532] width 250 height 49
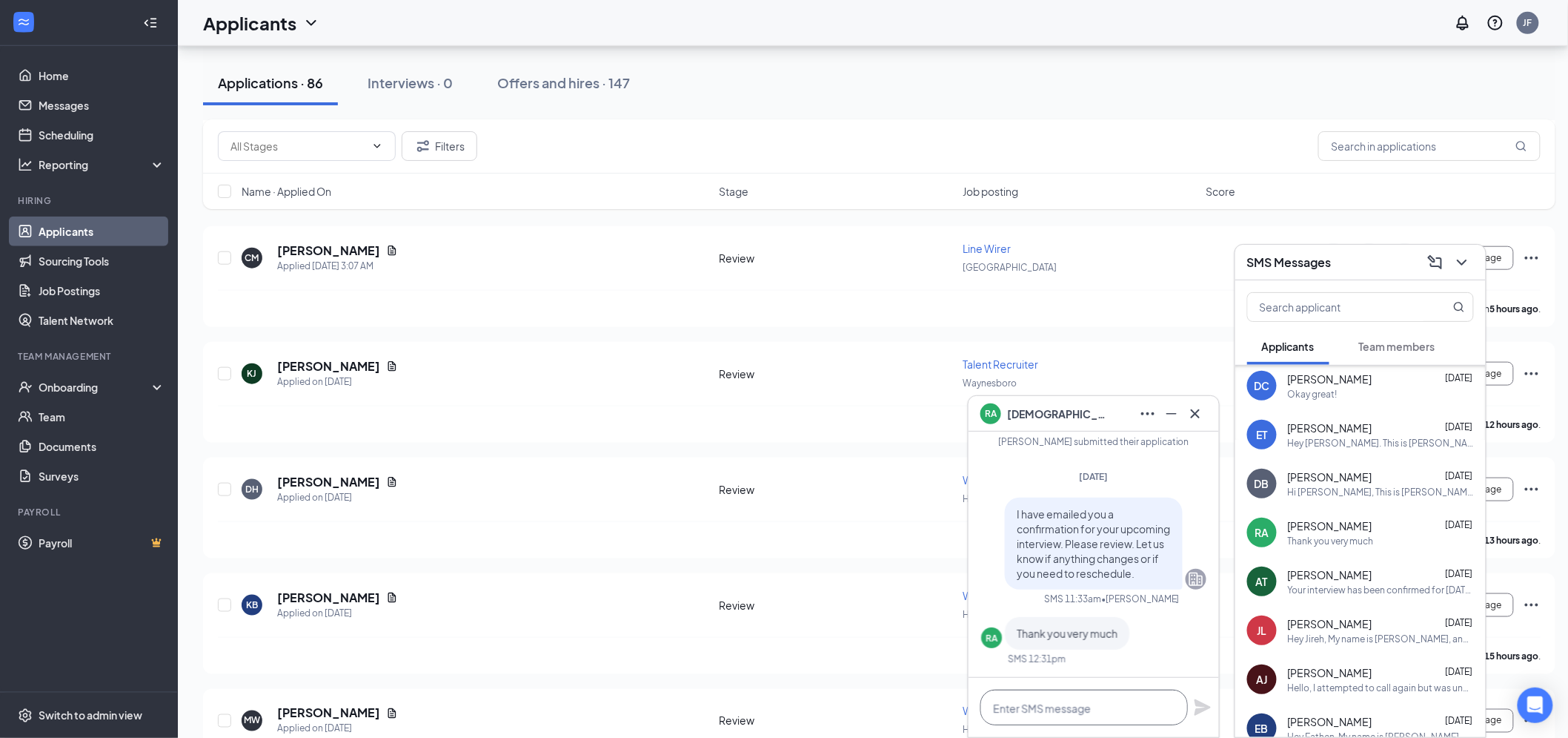
drag, startPoint x: 1040, startPoint y: 712, endPoint x: 1042, endPoint y: 700, distance: 12.2
click at [1042, 702] on textarea at bounding box center [1084, 707] width 208 height 35
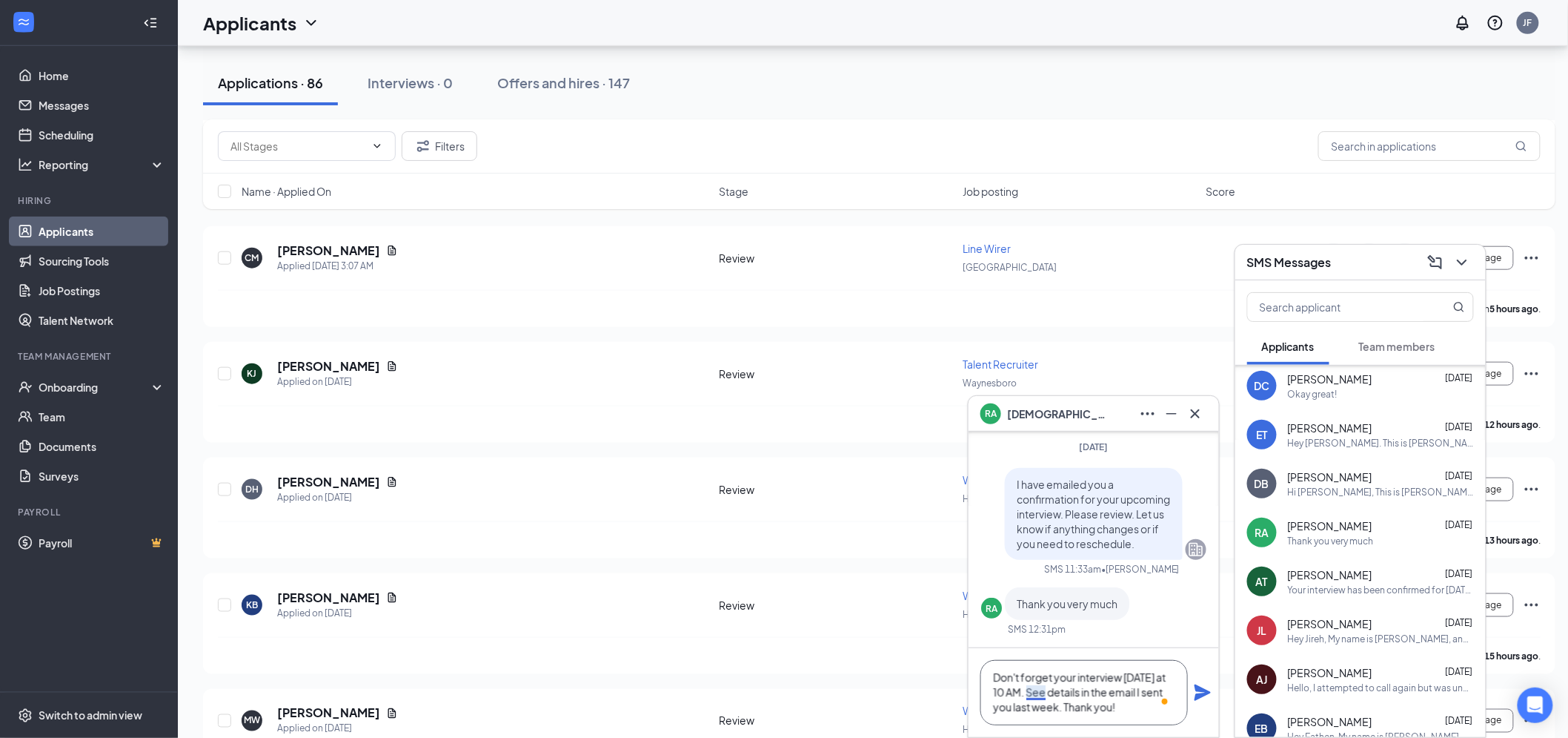
drag, startPoint x: 1043, startPoint y: 691, endPoint x: 1068, endPoint y: 712, distance: 32.6
click at [1068, 712] on textarea "Don't forget your interview today at 10 AM. See details in the email I sent you…" at bounding box center [1084, 692] width 208 height 65
type textarea "Don't forget your interview today at 10 AM. Please see the details in the email…"
click at [1201, 694] on icon "Plane" at bounding box center [1203, 693] width 17 height 17
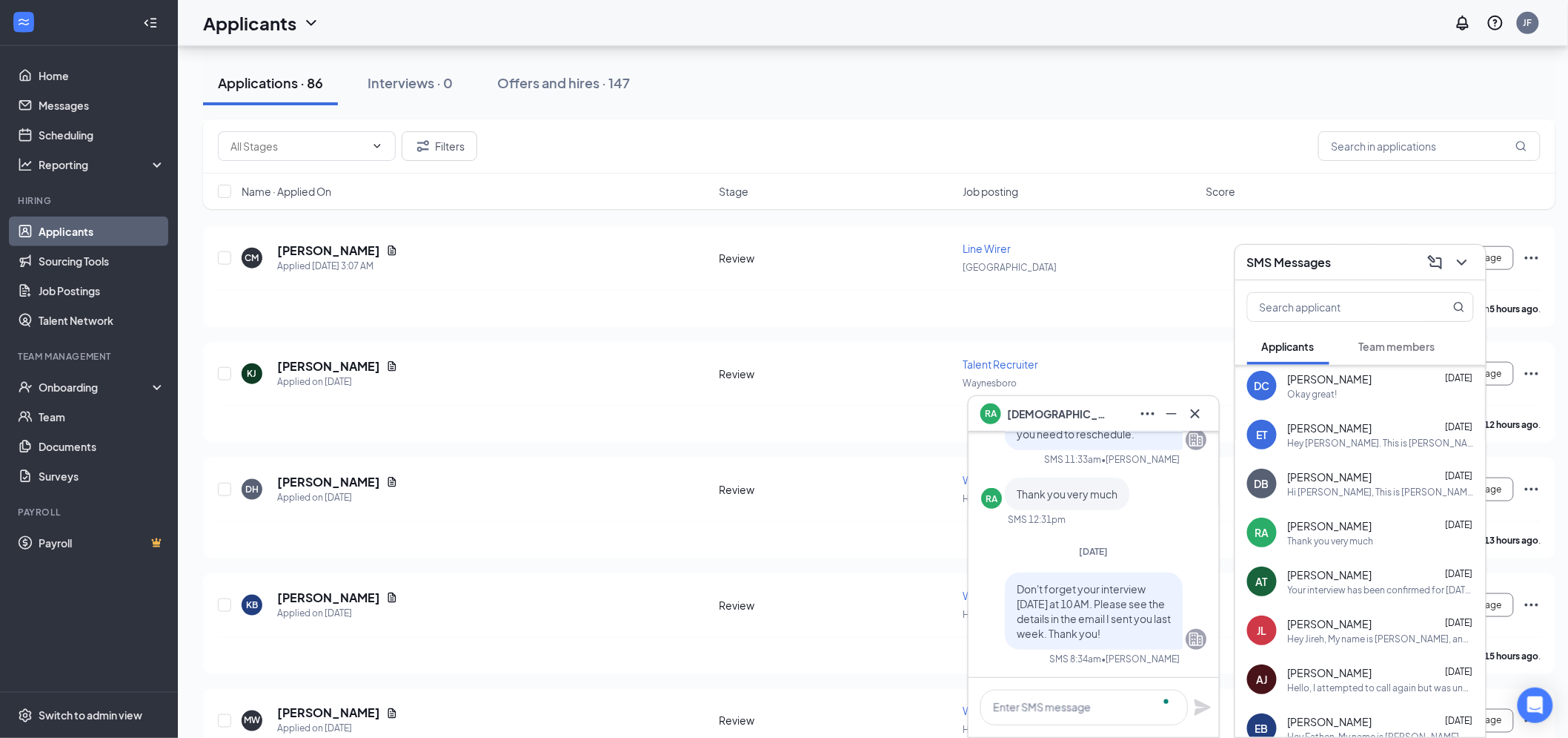
scroll to position [0, 0]
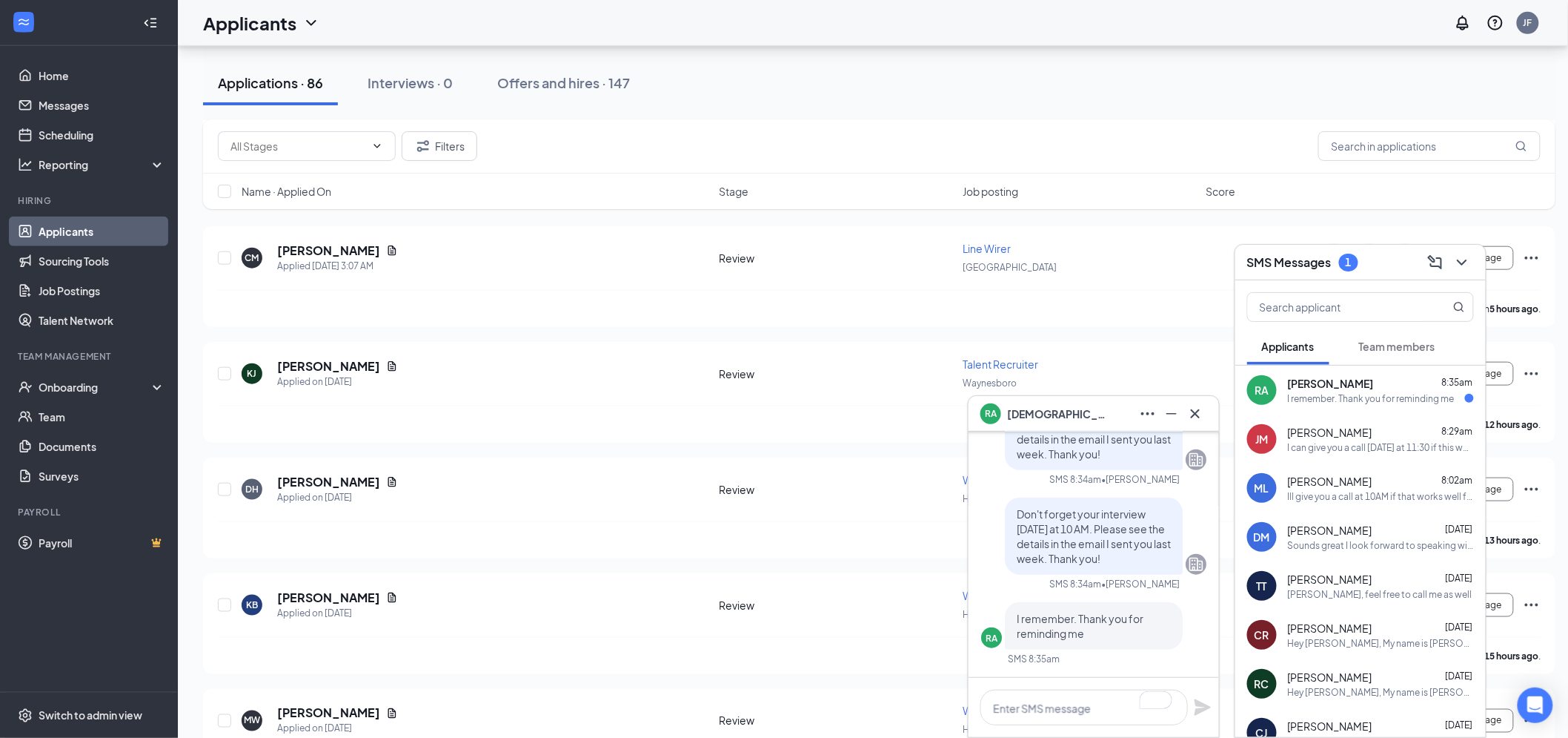
click at [1306, 381] on span "[PERSON_NAME]" at bounding box center [1331, 384] width 86 height 15
click at [1432, 547] on div "Sounds great I look forward to speaking with you Have a good evening" at bounding box center [1381, 545] width 186 height 13
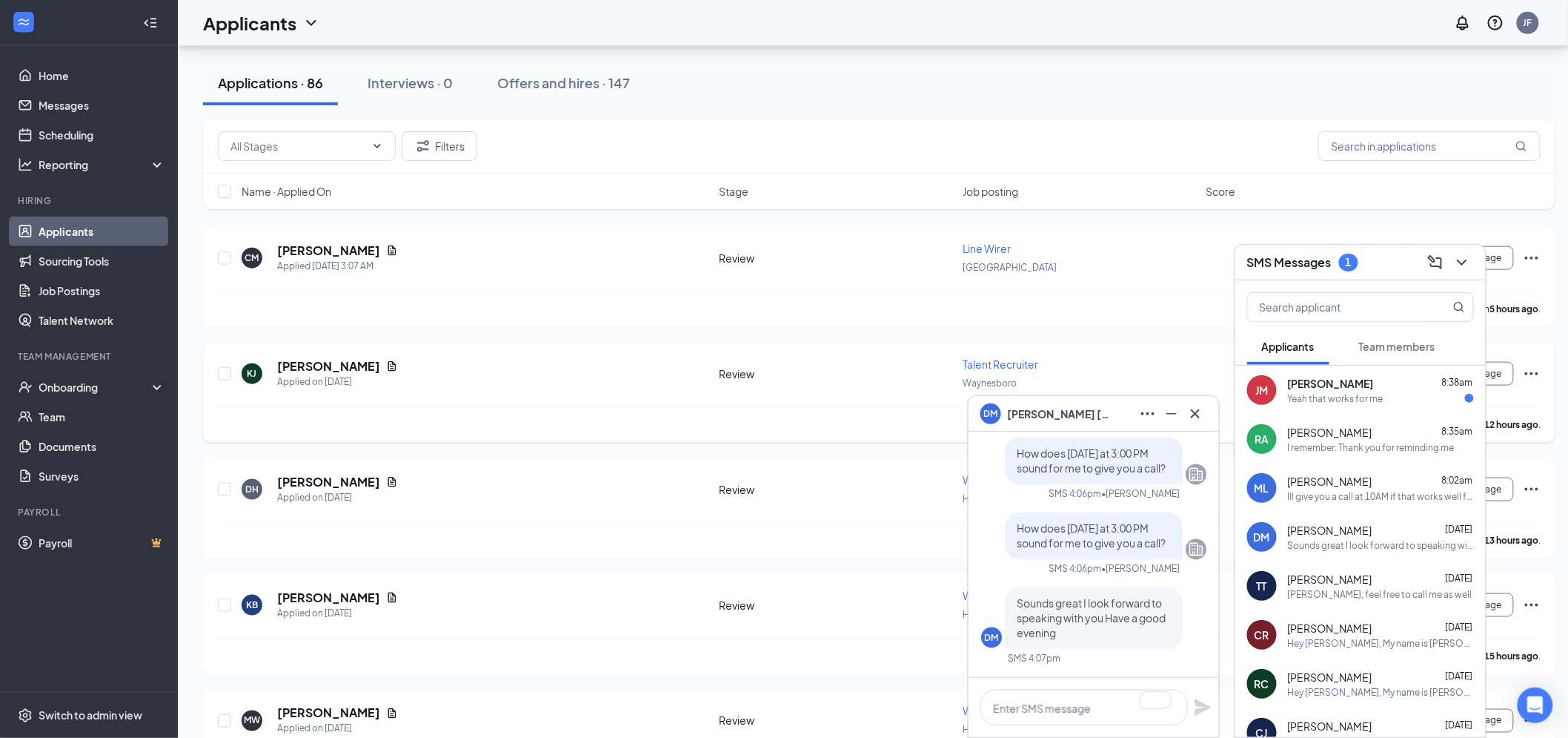
click at [1533, 359] on div "Move to stage" at bounding box center [1407, 373] width 267 height 29
click at [1392, 396] on div "Yeah that works for me" at bounding box center [1381, 398] width 186 height 13
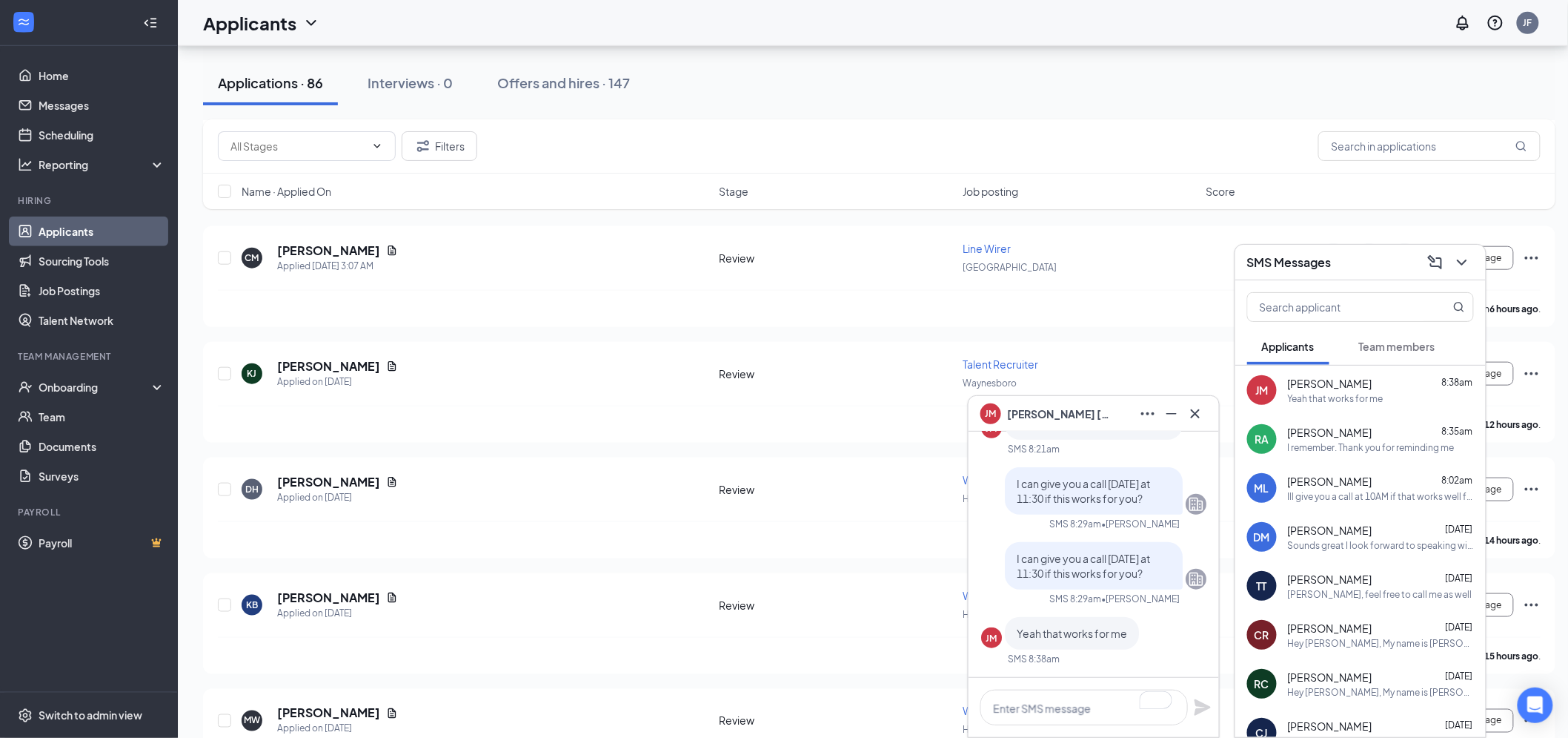
click at [1113, 413] on div "JM Jesse Moore" at bounding box center [1094, 414] width 227 height 24
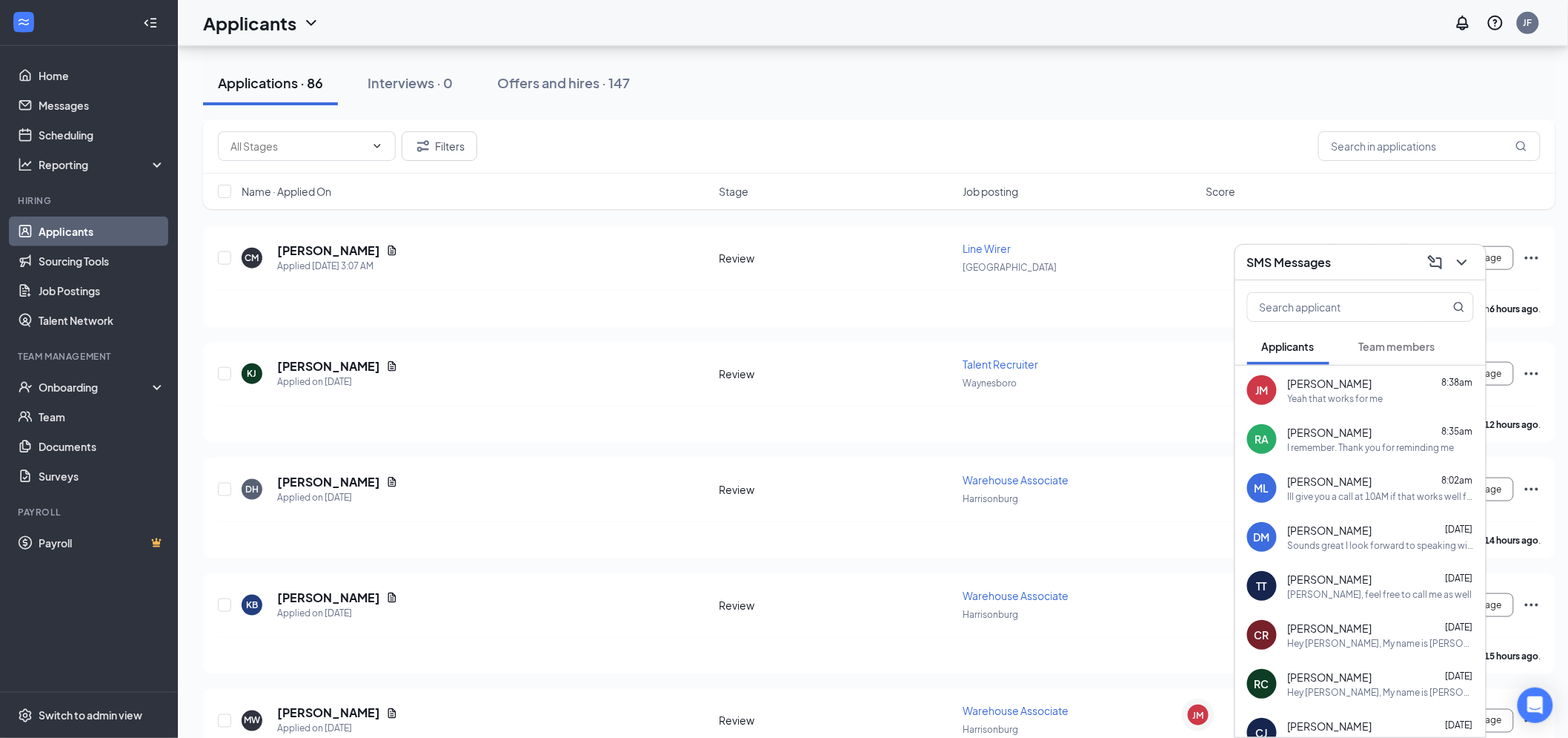
click at [1404, 254] on div "SMS Messages" at bounding box center [1361, 262] width 227 height 23
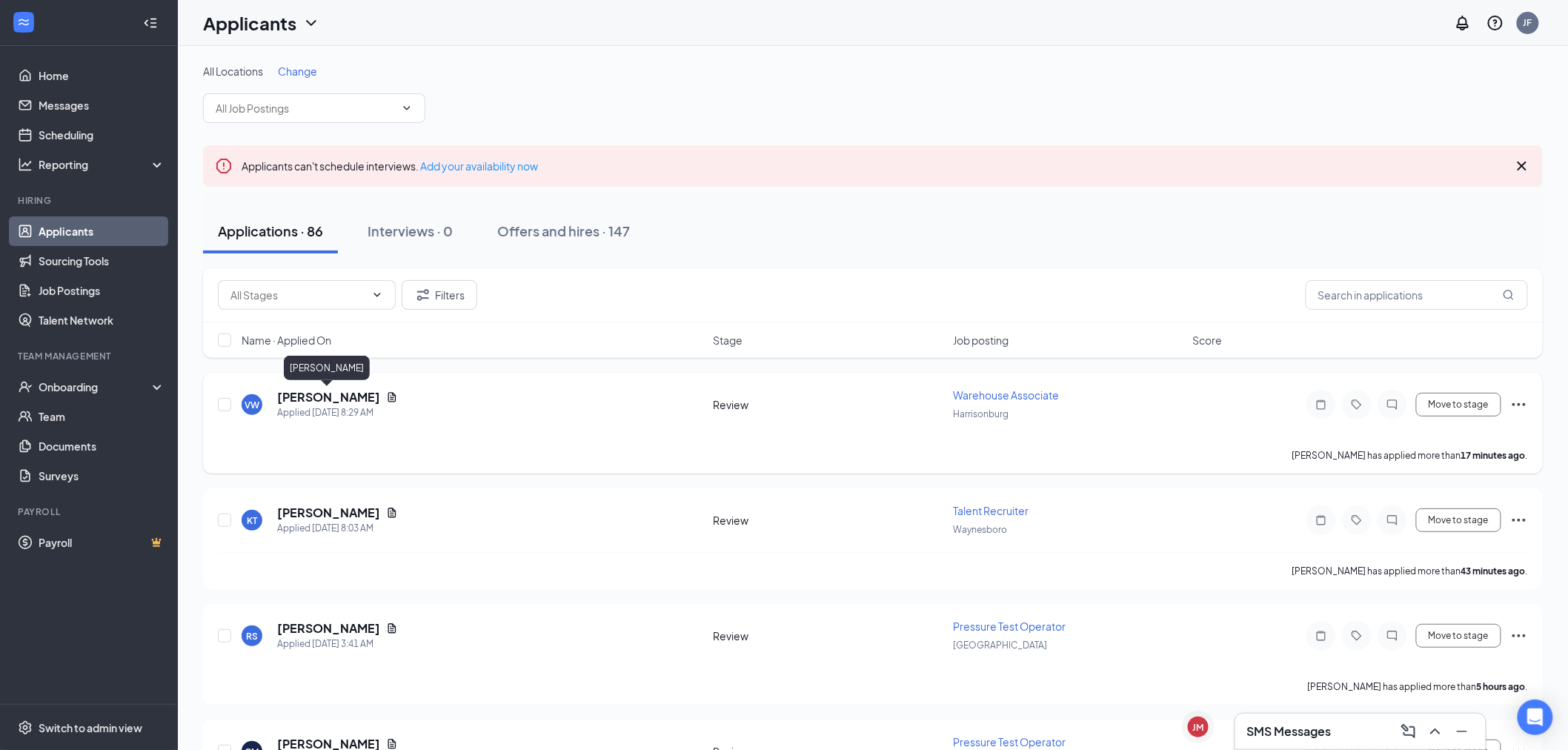
click at [338, 394] on h5 "[PERSON_NAME]" at bounding box center [329, 397] width 103 height 17
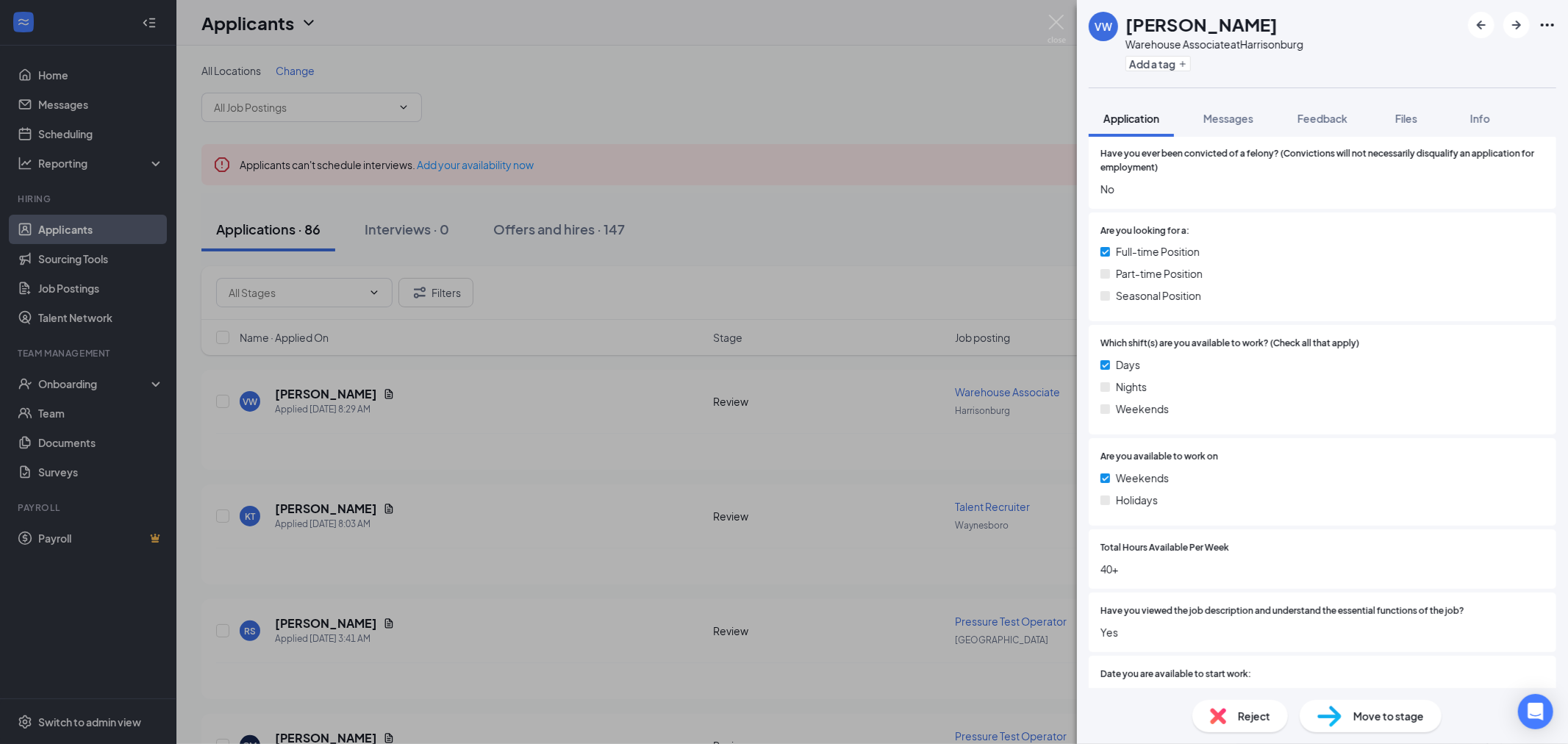
scroll to position [490, 0]
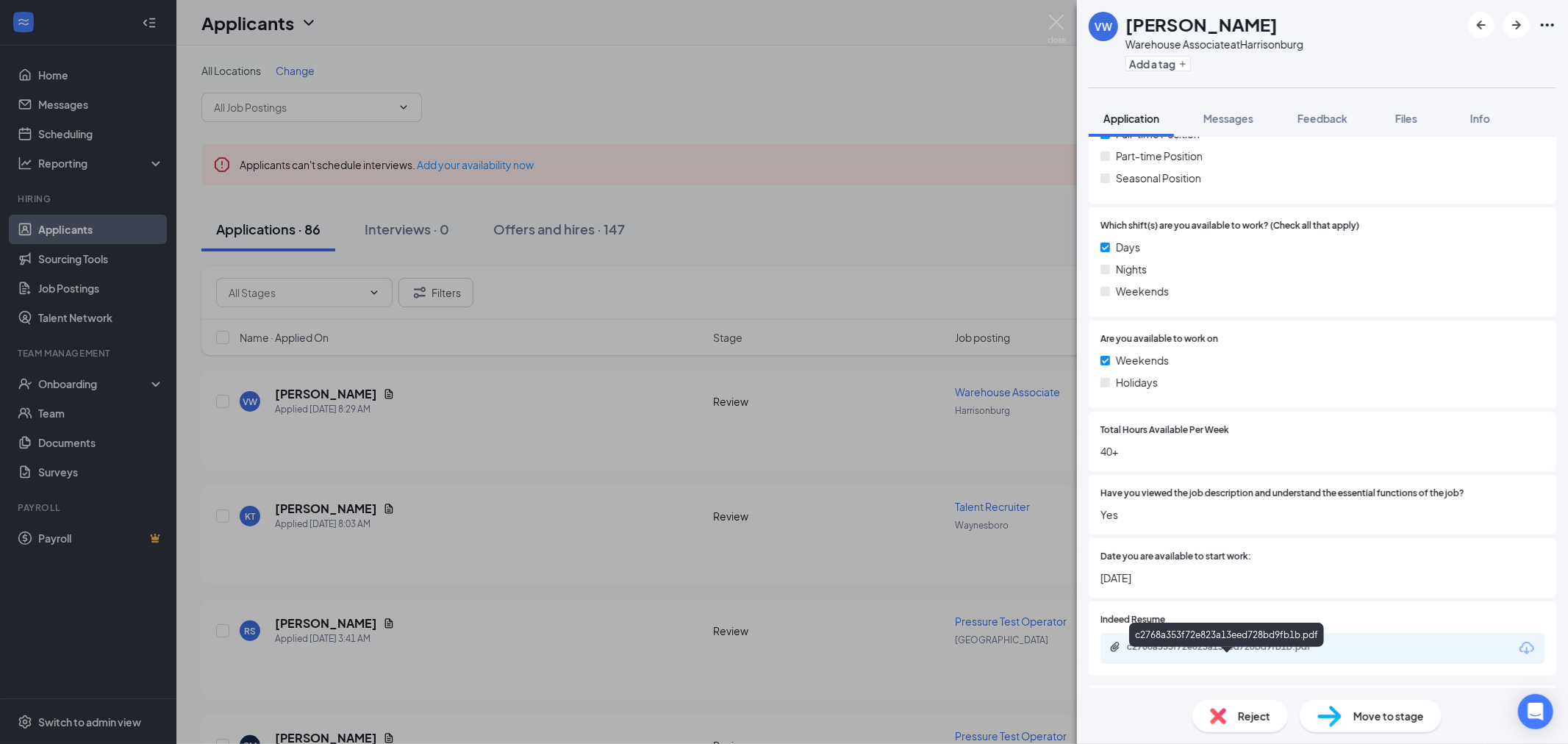
click at [1293, 653] on div "c2768a353f72e823a13eed728bd9fb1b.pdf" at bounding box center [1230, 647] width 206 height 12
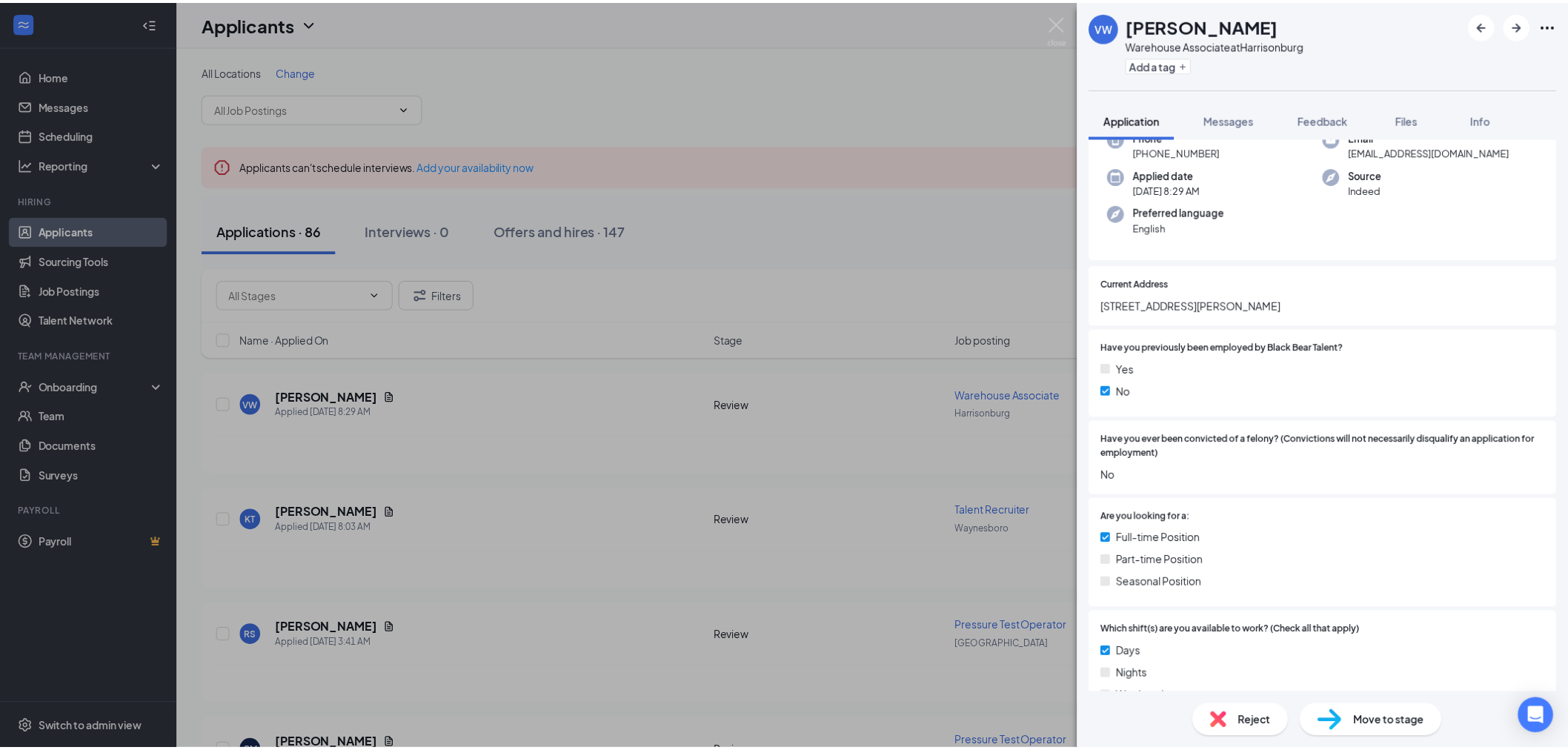
scroll to position [0, 0]
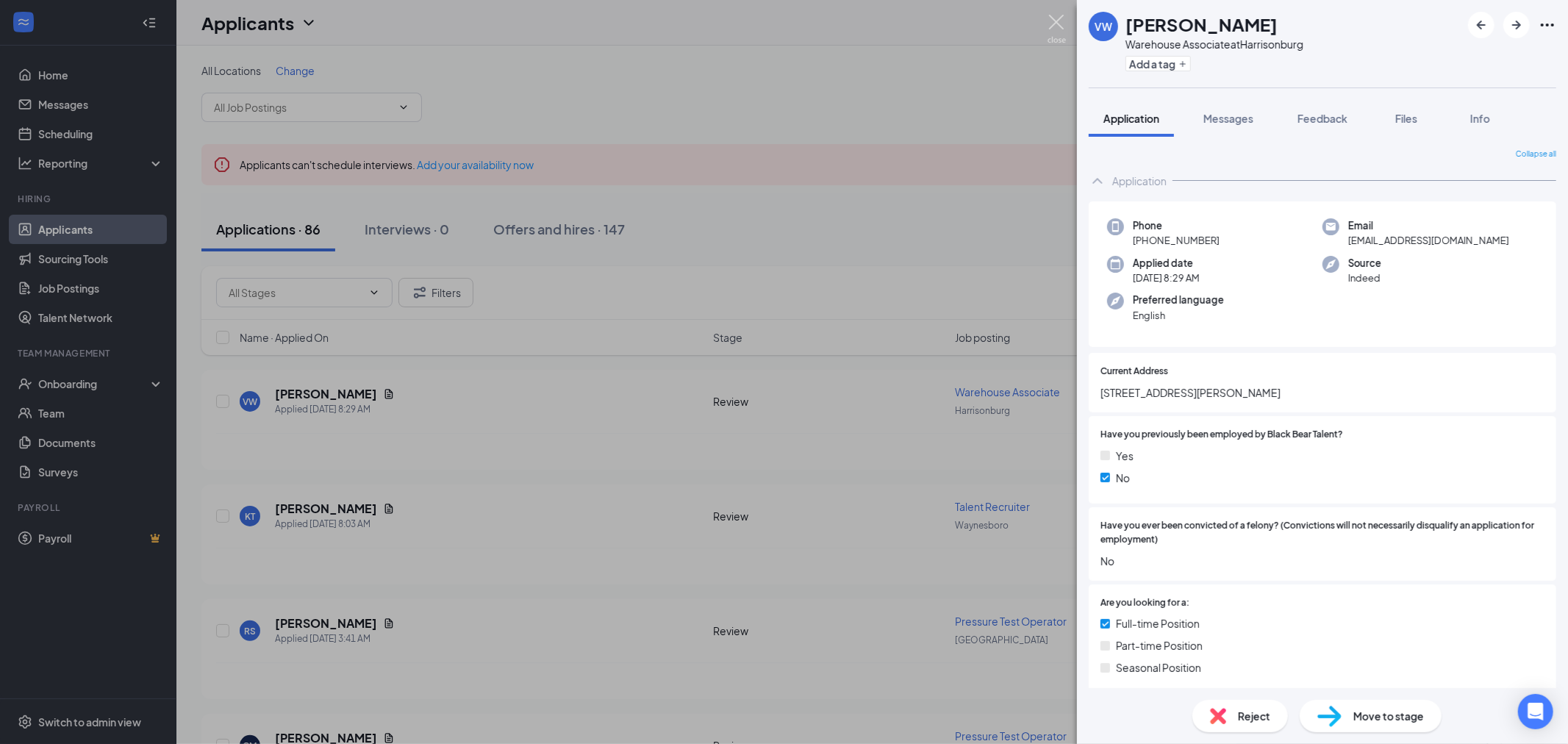
click at [1059, 20] on img at bounding box center [1056, 29] width 19 height 28
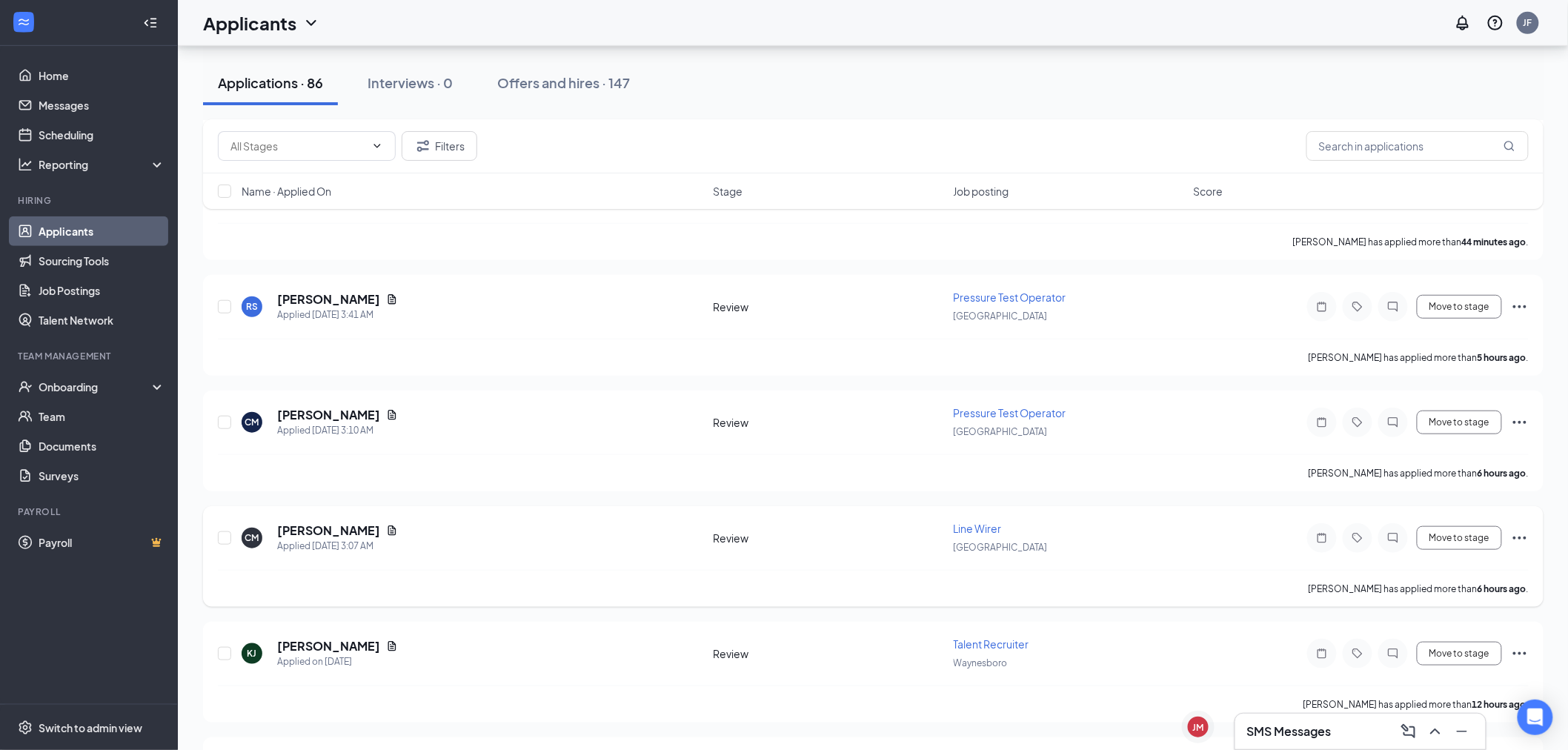
scroll to position [658, 0]
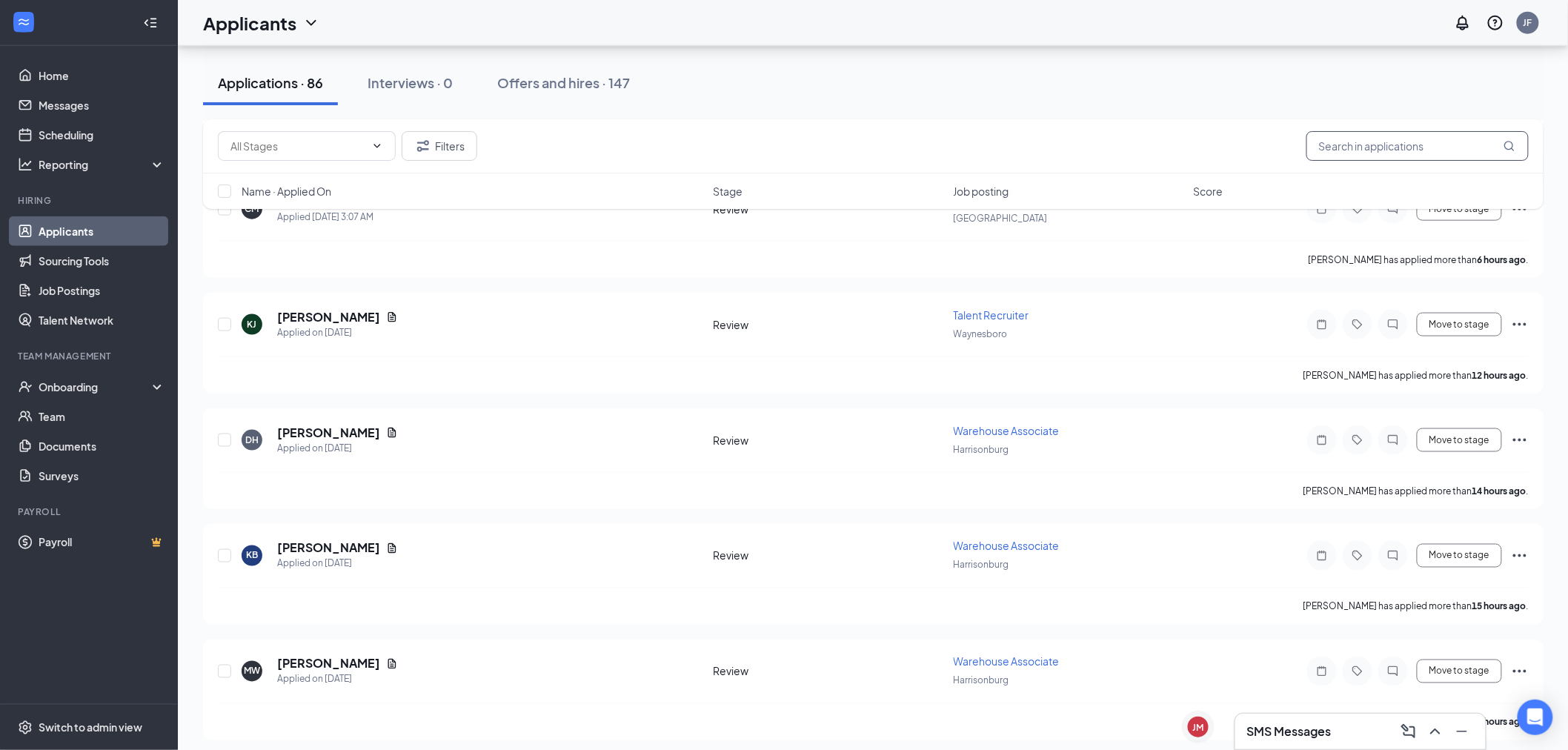
click at [1381, 135] on input "text" at bounding box center [1418, 145] width 223 height 29
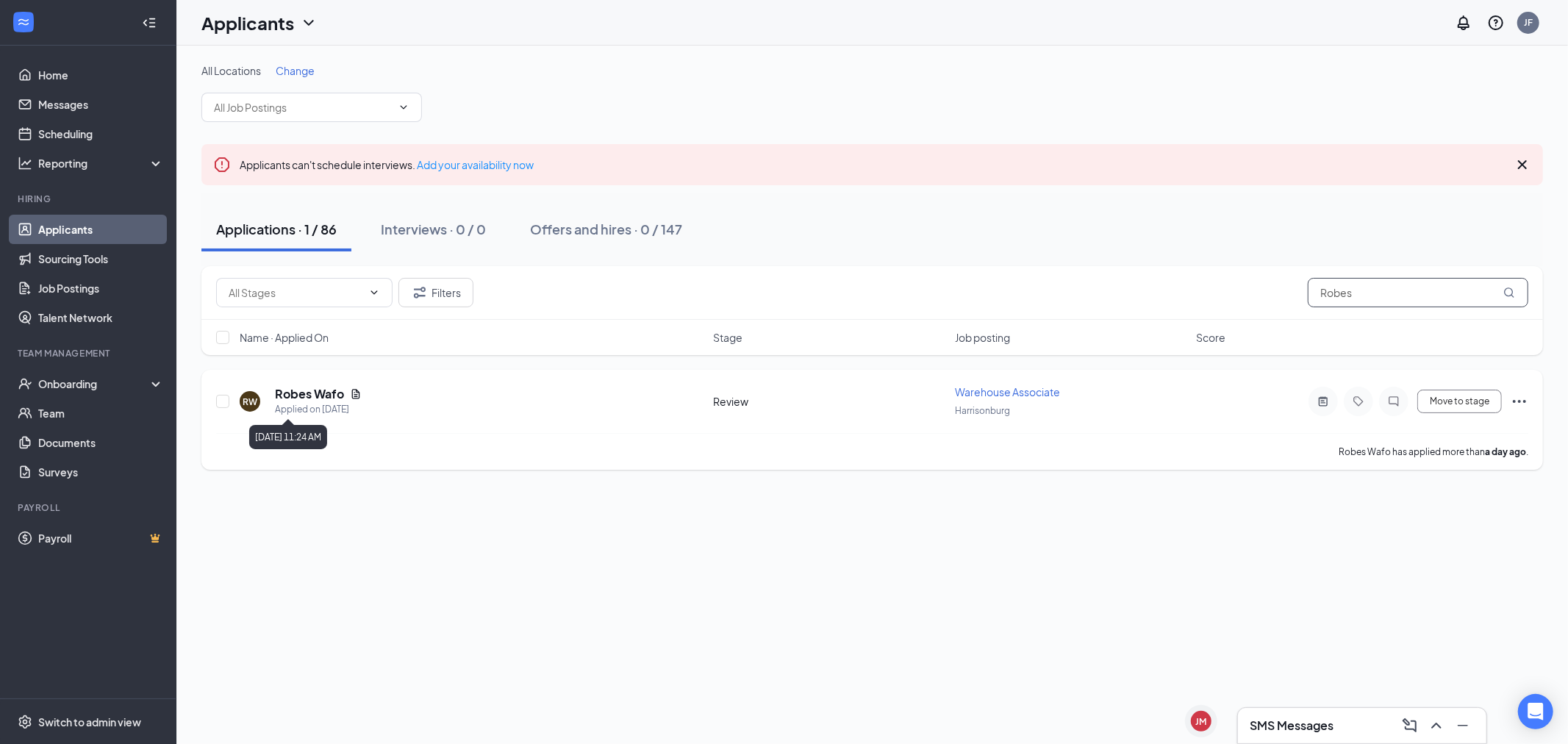
type input "Robes"
click at [300, 406] on div "Applied on [DATE]" at bounding box center [319, 410] width 87 height 15
click at [302, 392] on h5 "Robes Wafo" at bounding box center [310, 394] width 69 height 16
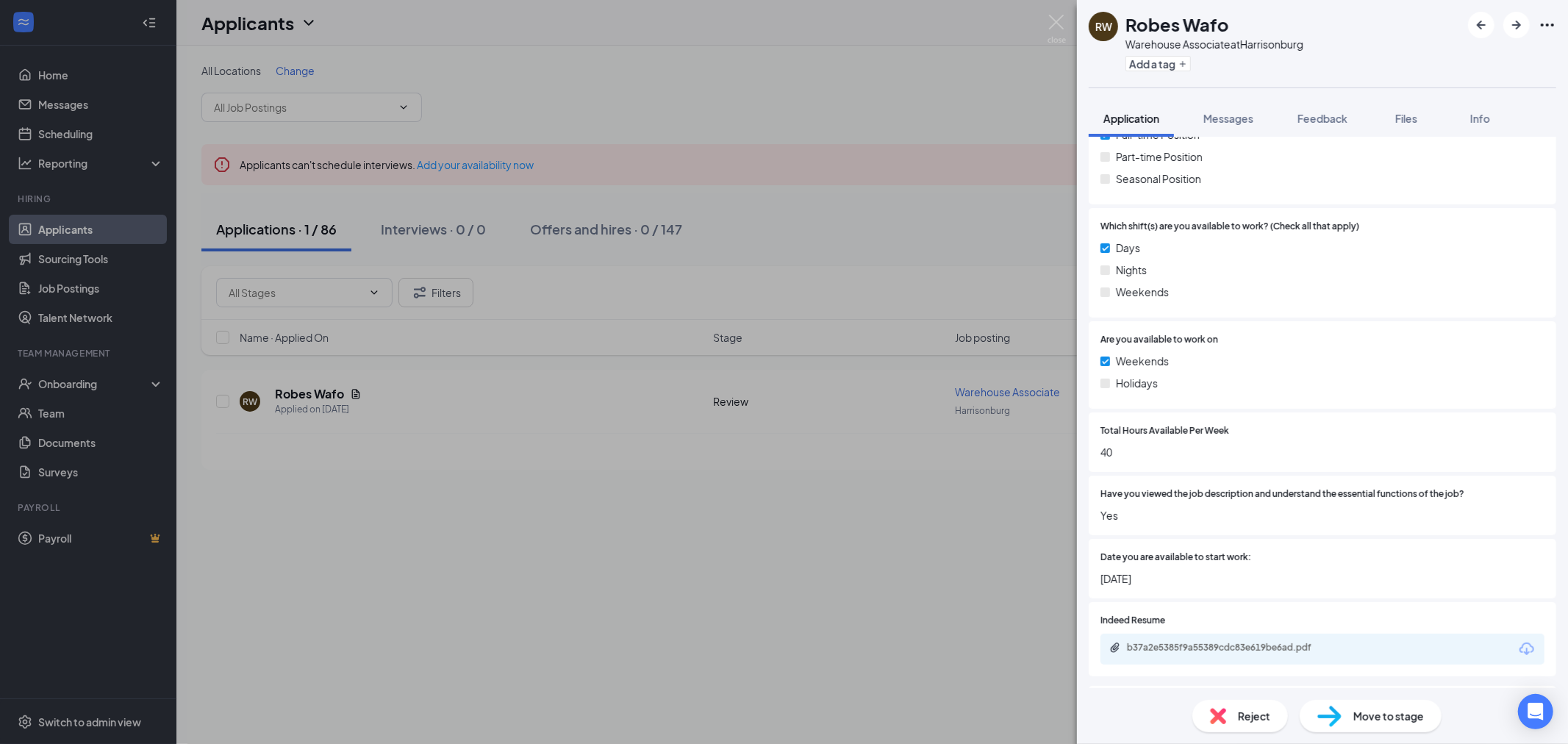
scroll to position [572, 0]
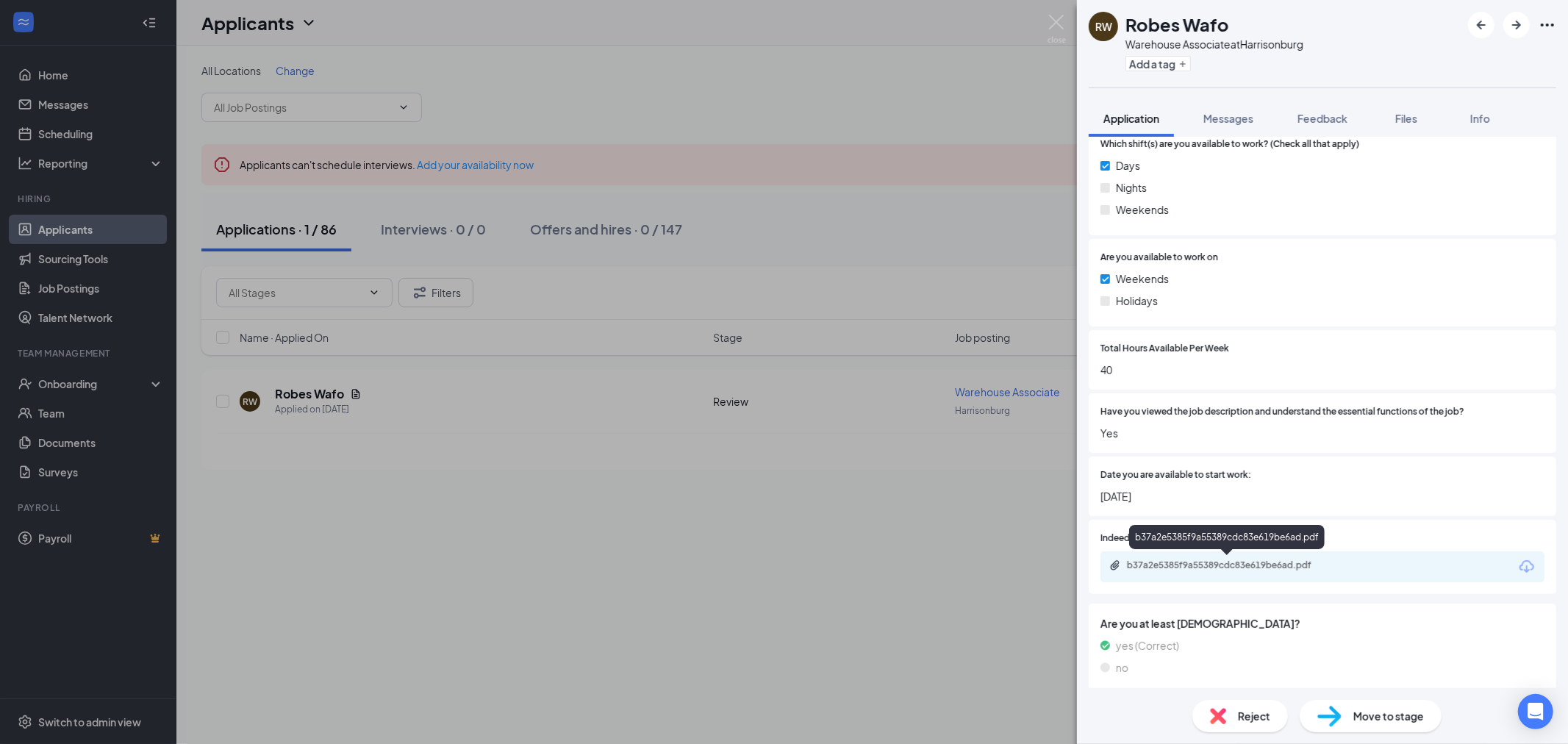
click at [1289, 562] on div "b37a2e5385f9a55389cdc83e619be6ad.pdf" at bounding box center [1230, 566] width 206 height 12
